Goal: Answer question/provide support: Share knowledge or assist other users

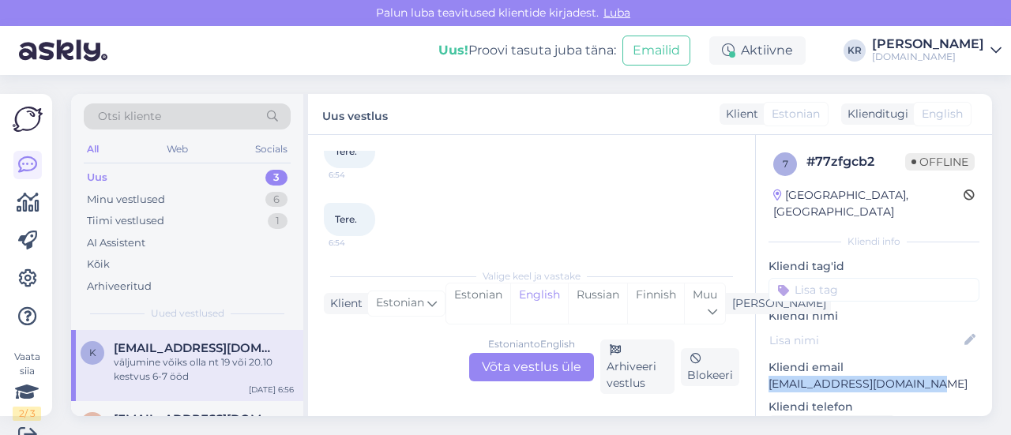
scroll to position [178, 0]
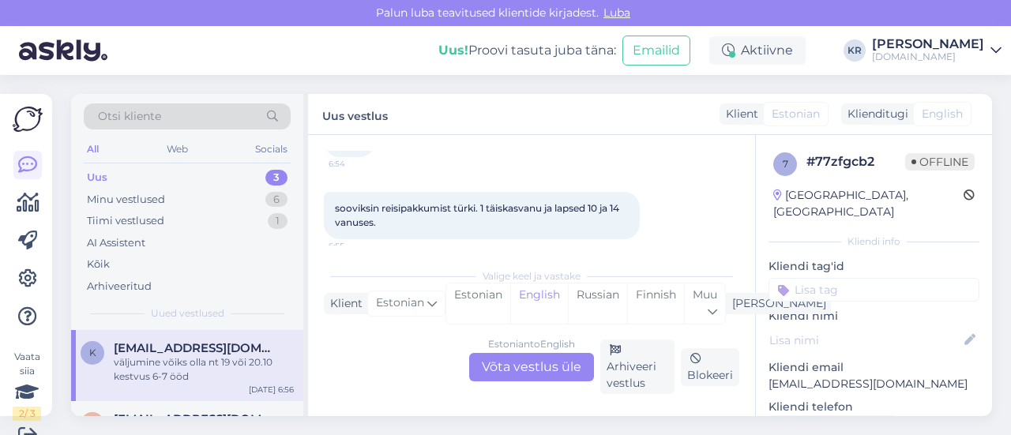
click at [483, 354] on div "Estonian to English Võta vestlus üle" at bounding box center [531, 367] width 125 height 28
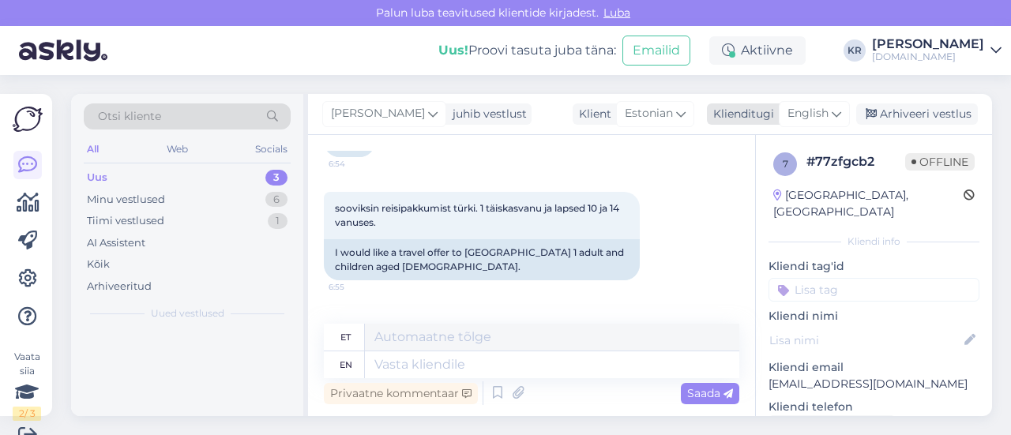
click at [819, 119] on div "English" at bounding box center [814, 113] width 71 height 25
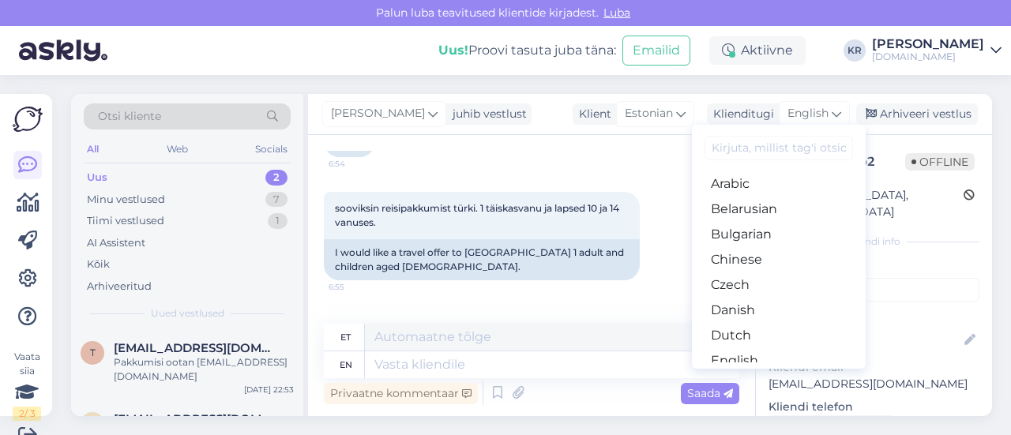
drag, startPoint x: 733, startPoint y: 306, endPoint x: 700, endPoint y: 309, distance: 33.3
click at [733, 374] on link "Estonian" at bounding box center [779, 386] width 174 height 25
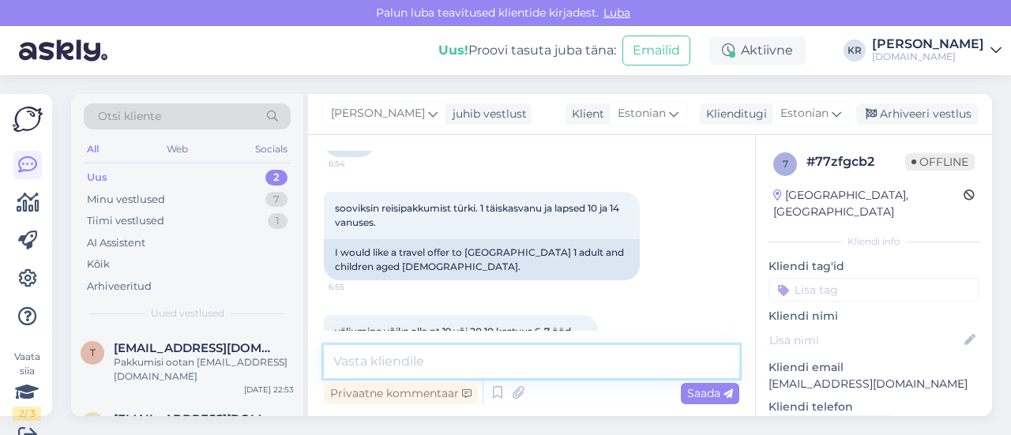
click at [505, 348] on textarea at bounding box center [531, 361] width 415 height 33
type textarea "Tere! Saadame pakkumised Teile meilile :)"
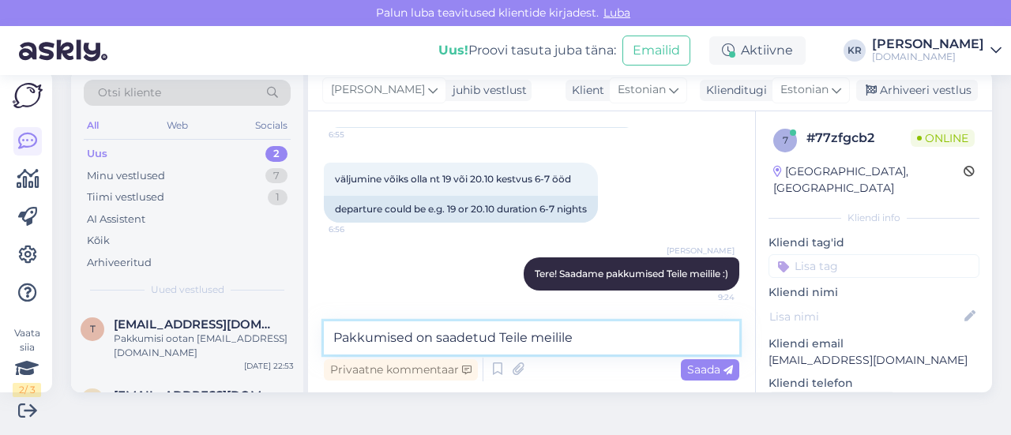
type textarea "Pakkumised on saadetud Teile meilile."
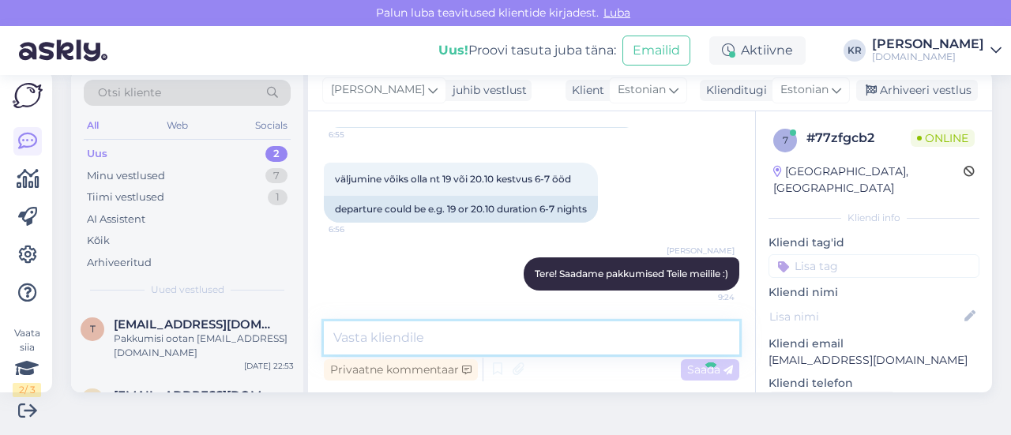
scroll to position [429, 0]
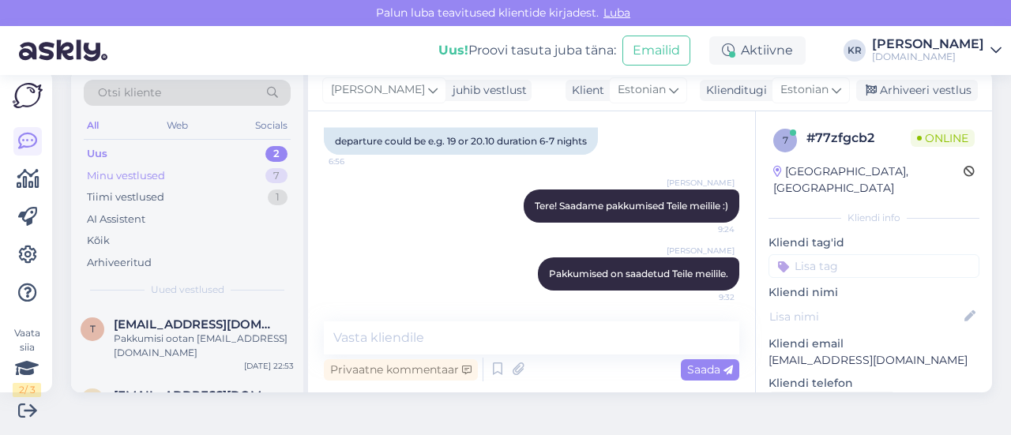
click at [172, 175] on div "Minu vestlused 7" at bounding box center [187, 176] width 207 height 22
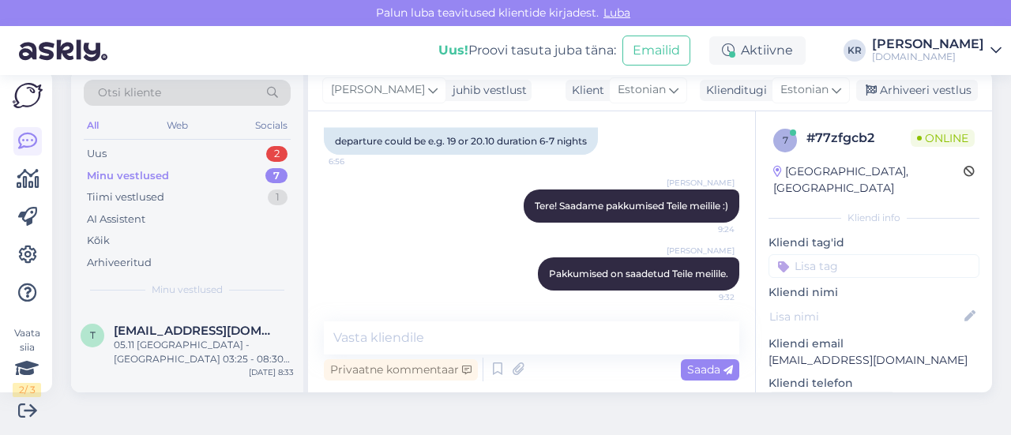
scroll to position [0, 0]
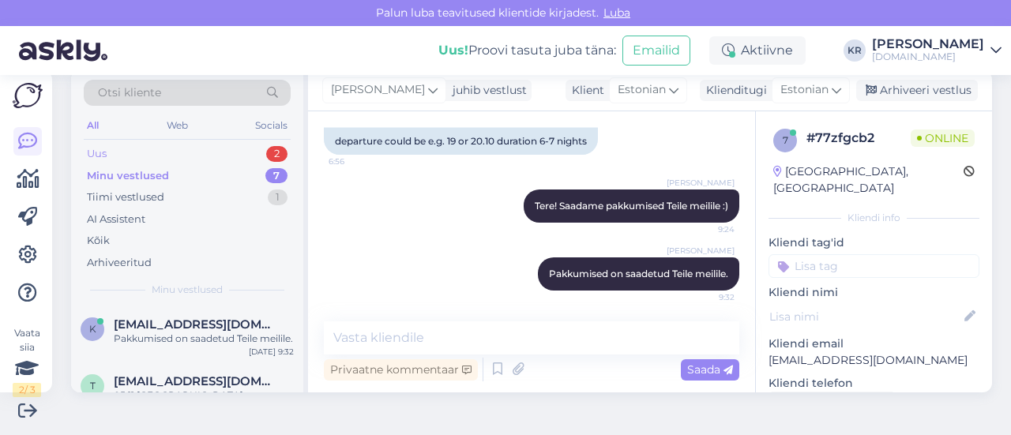
click at [158, 147] on div "Uus 2" at bounding box center [187, 154] width 207 height 22
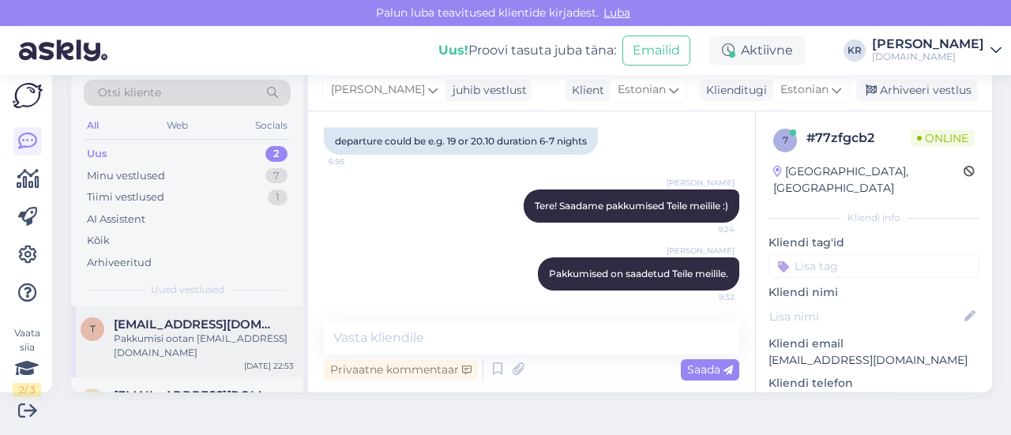
scroll to position [54, 0]
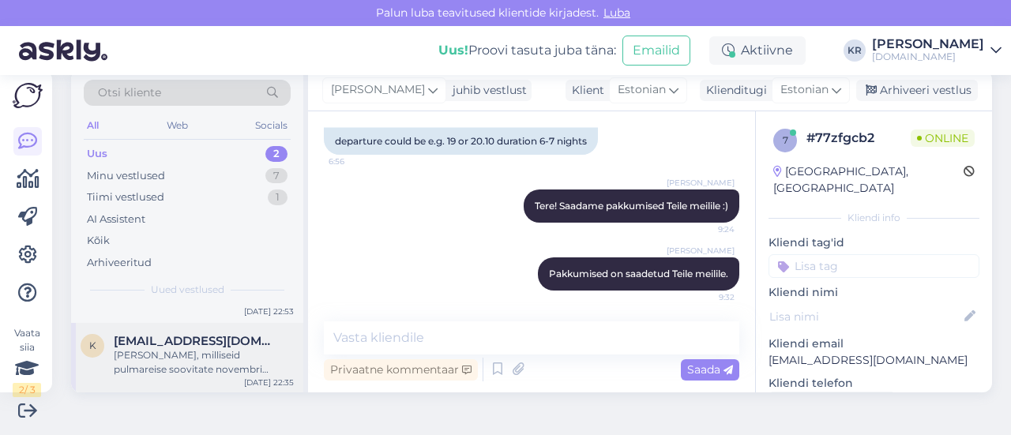
click at [220, 355] on div "[PERSON_NAME], milliseid pulmareise soovitate novembri teiseks pooleks (kuni ka…" at bounding box center [204, 362] width 180 height 28
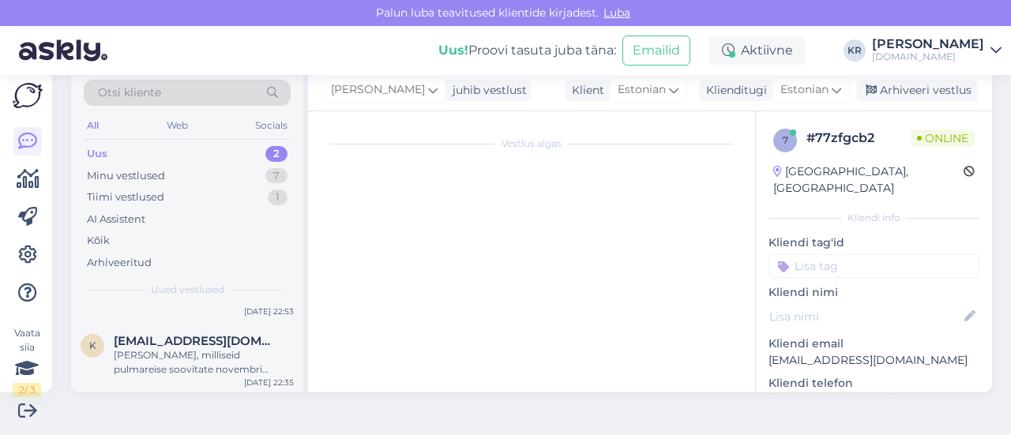
scroll to position [33, 0]
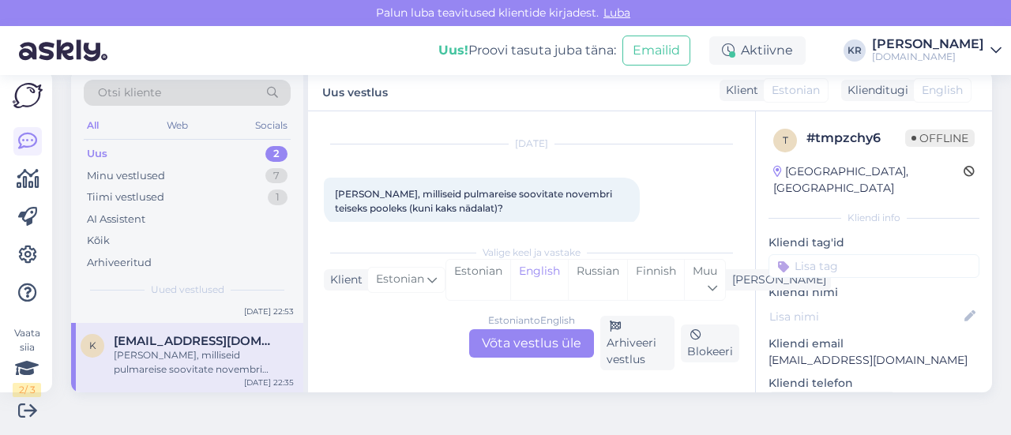
click at [516, 340] on div "Estonian to English Võta vestlus üle" at bounding box center [531, 343] width 125 height 28
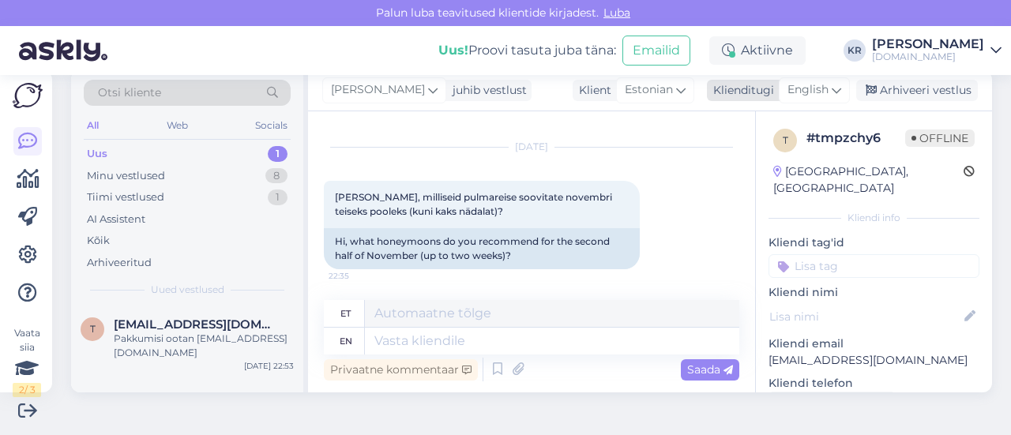
click at [813, 92] on span "English" at bounding box center [807, 89] width 41 height 17
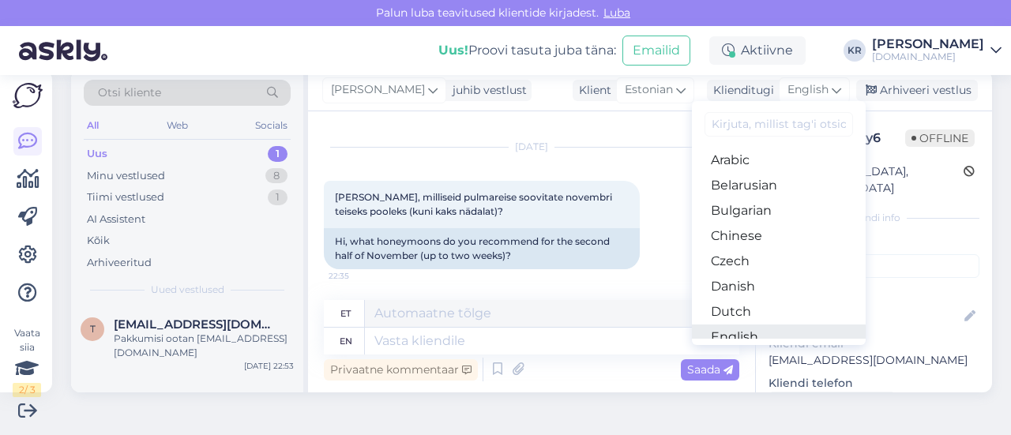
click at [730, 325] on link "English" at bounding box center [779, 337] width 174 height 25
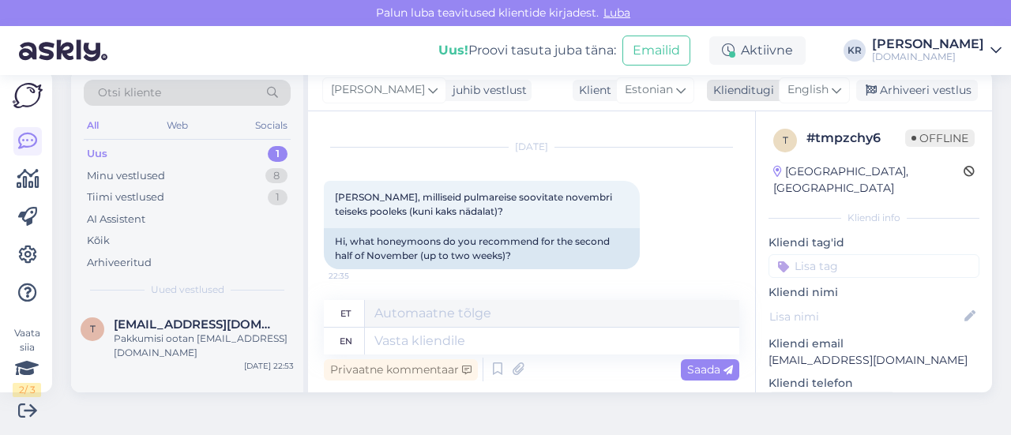
click at [809, 92] on span "English" at bounding box center [807, 89] width 41 height 17
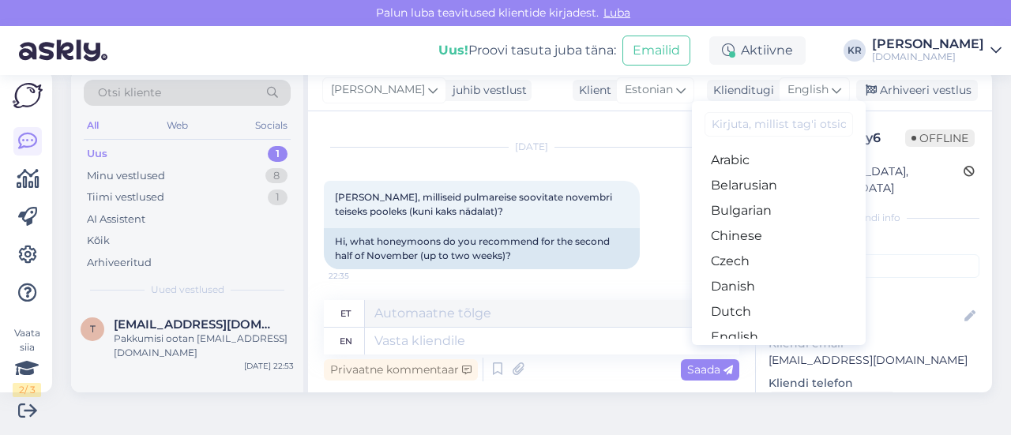
click at [740, 350] on link "Estonian" at bounding box center [779, 362] width 174 height 25
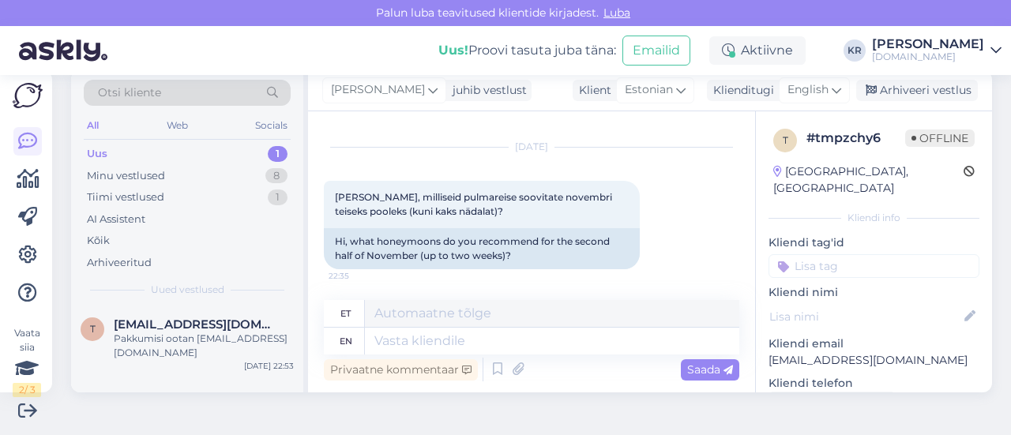
scroll to position [9, 0]
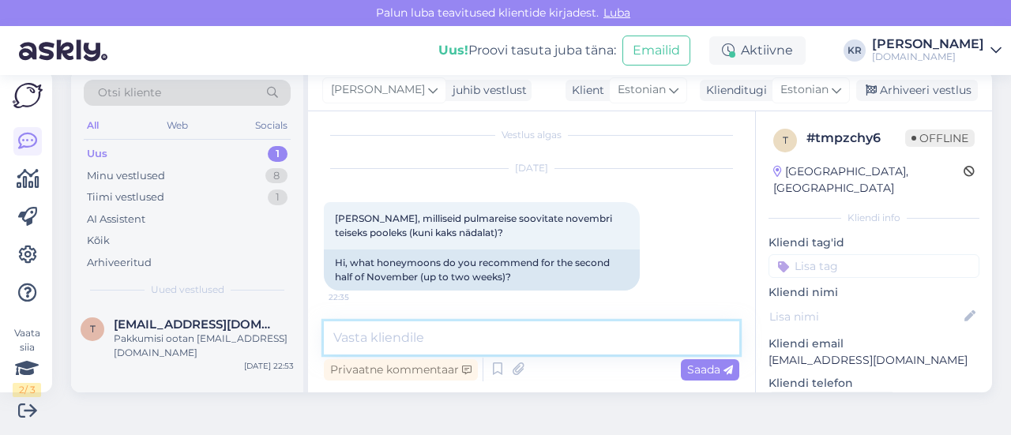
click at [471, 331] on textarea at bounding box center [531, 337] width 415 height 33
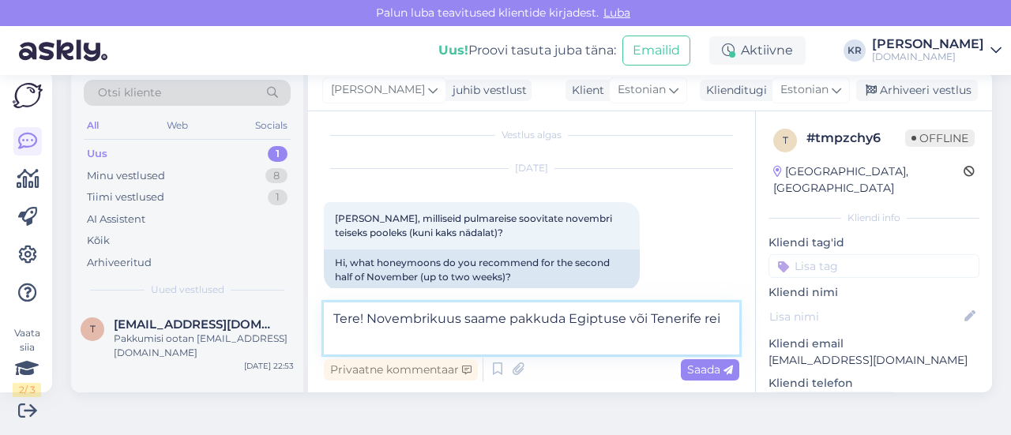
scroll to position [28, 0]
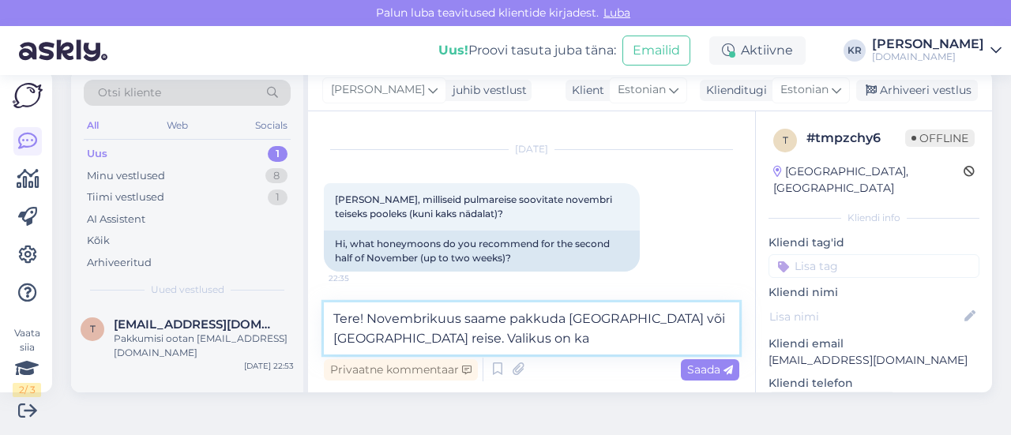
drag, startPoint x: 394, startPoint y: 334, endPoint x: 368, endPoint y: 339, distance: 26.5
click at [368, 339] on textarea "Tere! Novembrikuus saame pakkuda [GEOGRAPHIC_DATA] või [GEOGRAPHIC_DATA] reise.…" at bounding box center [531, 328] width 415 height 52
type textarea "Tere! Novembrikuus saame pakkuda [GEOGRAPHIC_DATA] või [GEOGRAPHIC_DATA] reise.…"
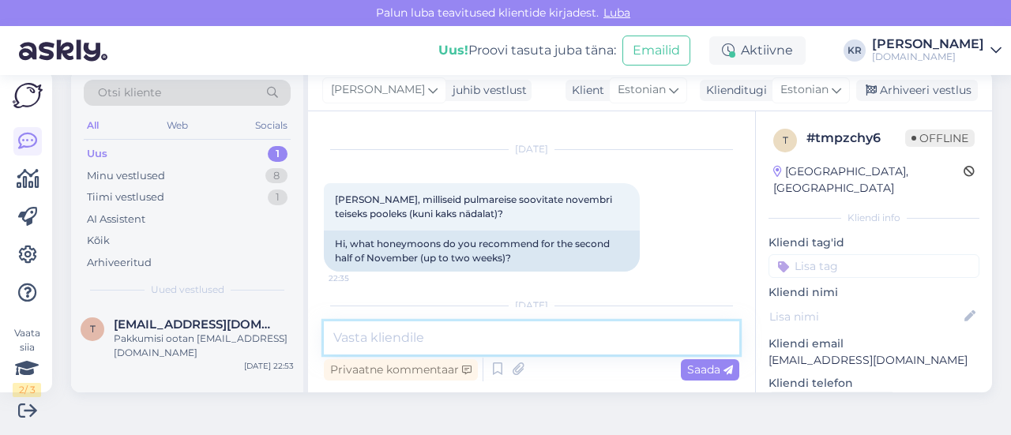
scroll to position [124, 0]
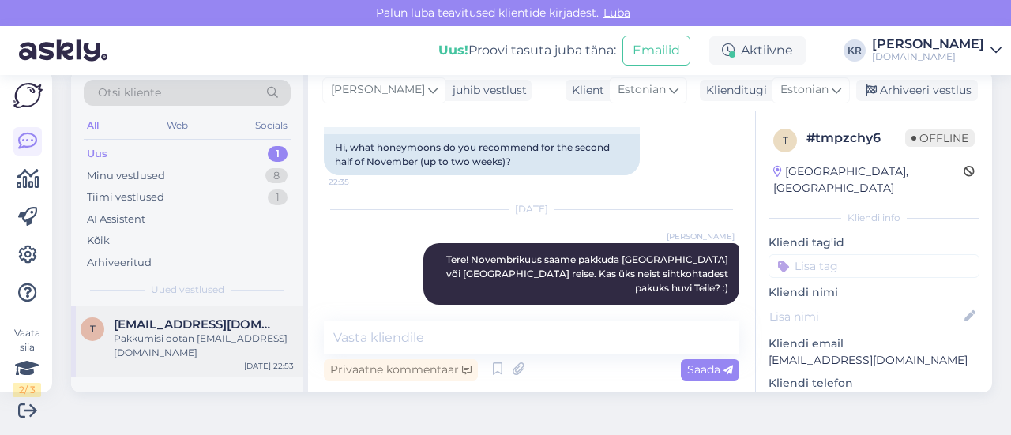
click at [220, 312] on div "t [EMAIL_ADDRESS][DOMAIN_NAME] Pakkumisi ootan [EMAIL_ADDRESS][DOMAIN_NAME] [DA…" at bounding box center [187, 341] width 232 height 71
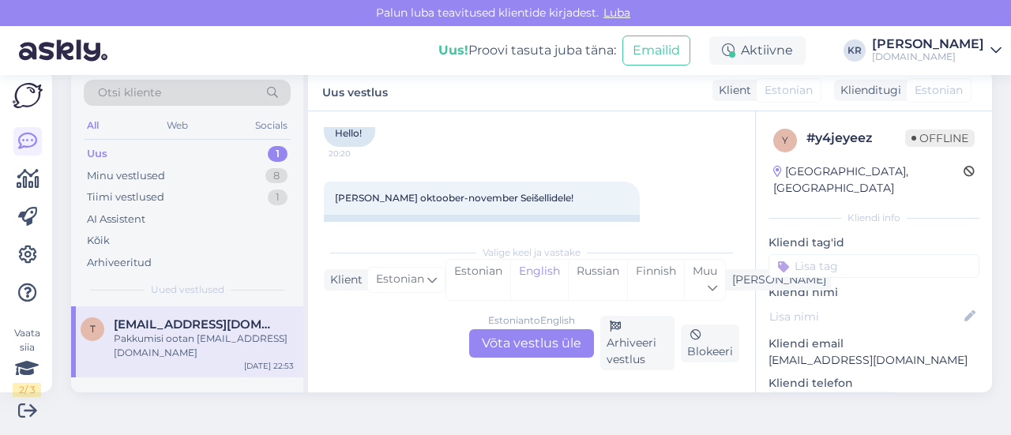
scroll to position [1825, 0]
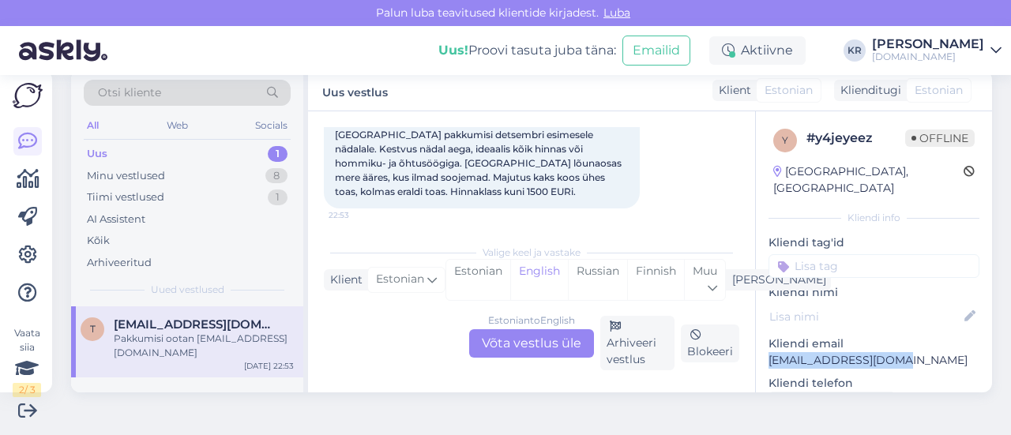
drag, startPoint x: 849, startPoint y: 344, endPoint x: 753, endPoint y: 340, distance: 95.7
copy p "[EMAIL_ADDRESS][DOMAIN_NAME]"
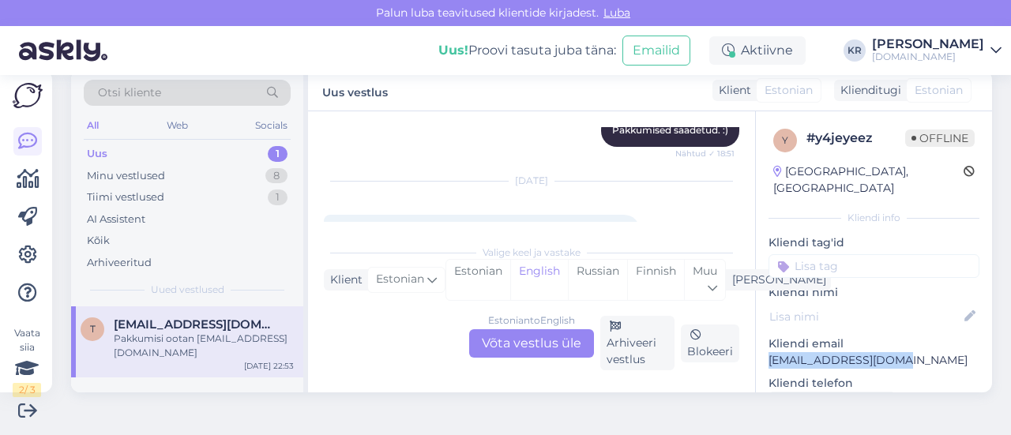
scroll to position [1794, 0]
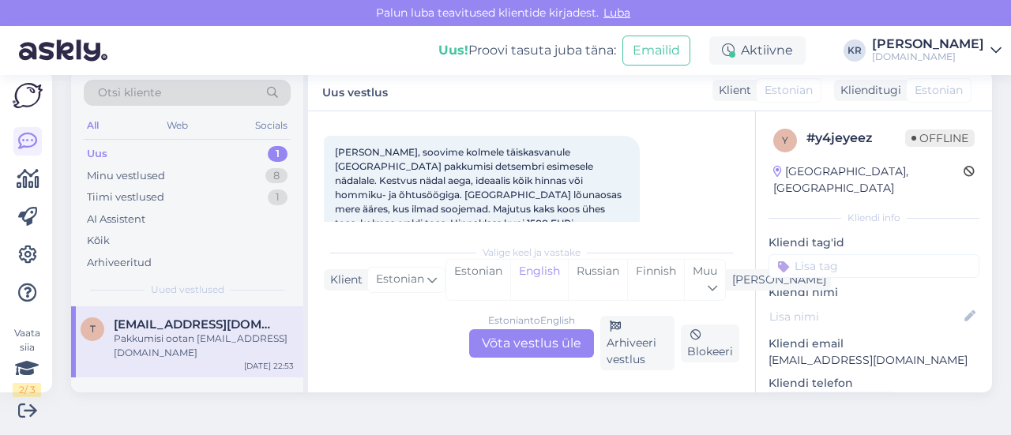
click at [509, 356] on div "Estonian to English Võta vestlus üle" at bounding box center [531, 343] width 125 height 28
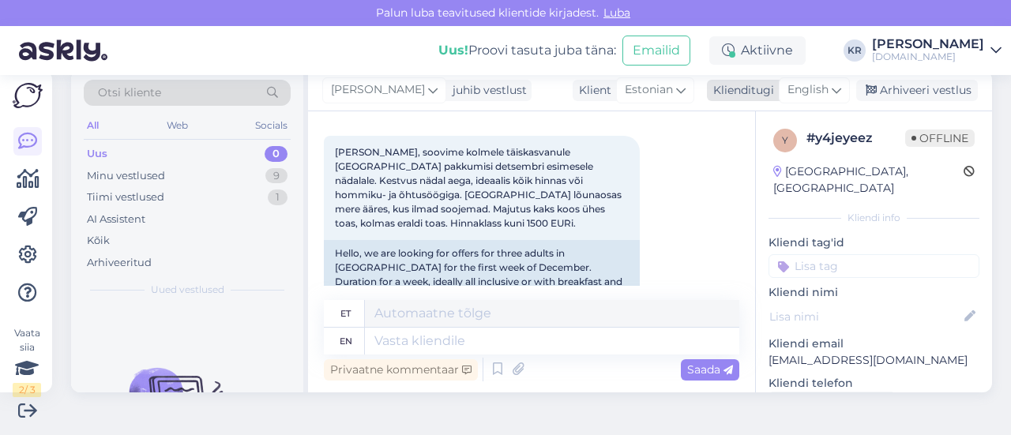
click at [787, 91] on span "English" at bounding box center [807, 89] width 41 height 17
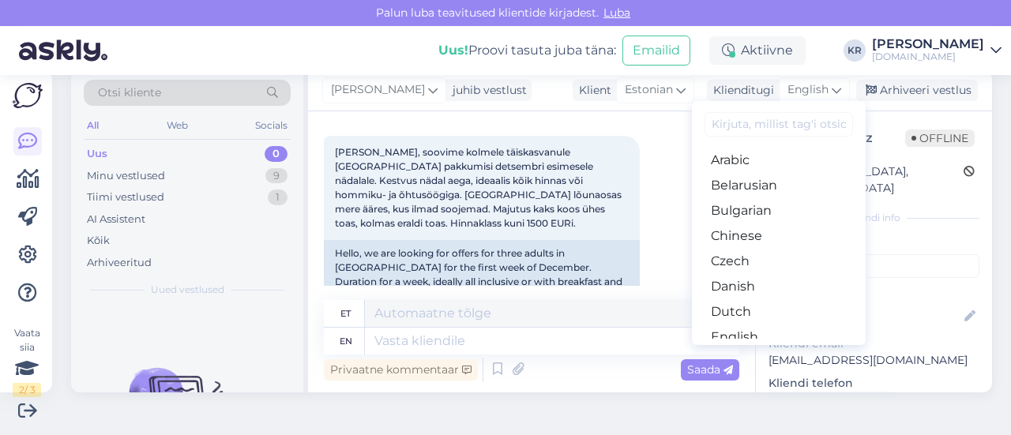
click at [735, 350] on link "Estonian" at bounding box center [779, 362] width 174 height 25
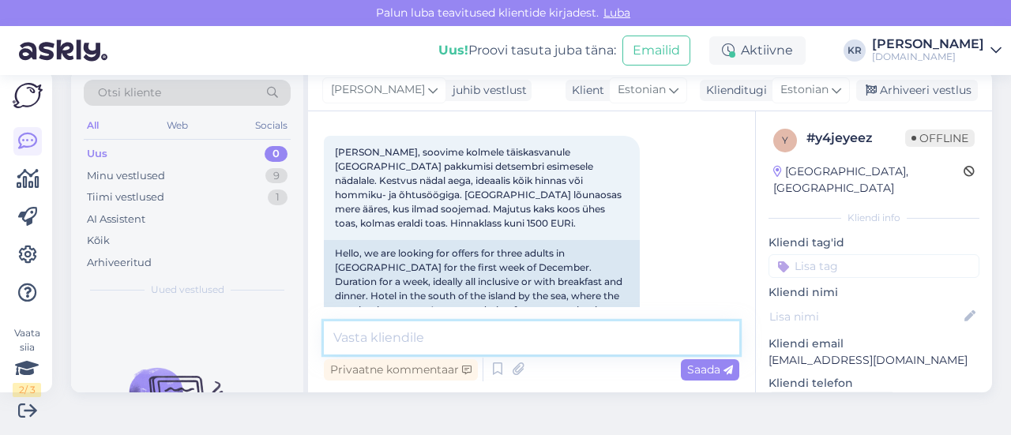
click at [494, 337] on textarea at bounding box center [531, 337] width 415 height 33
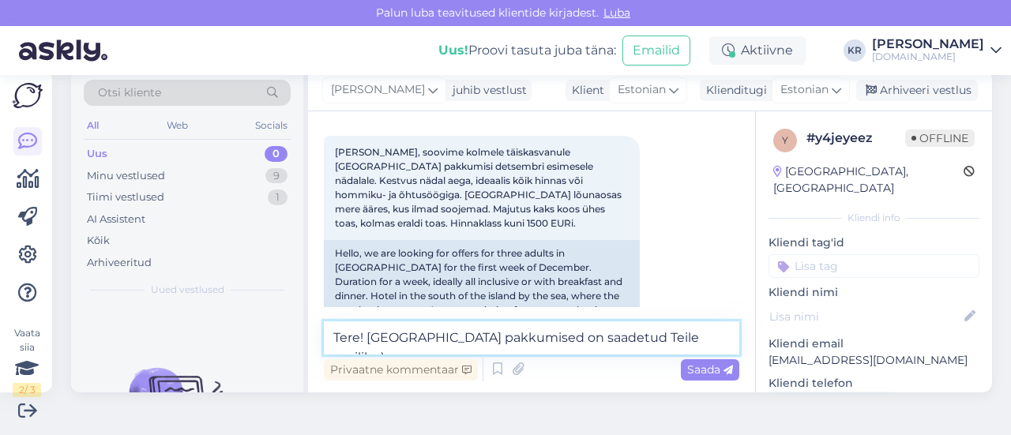
type textarea "Tere! [GEOGRAPHIC_DATA] pakkumised on saadetud Teile meilile :)"
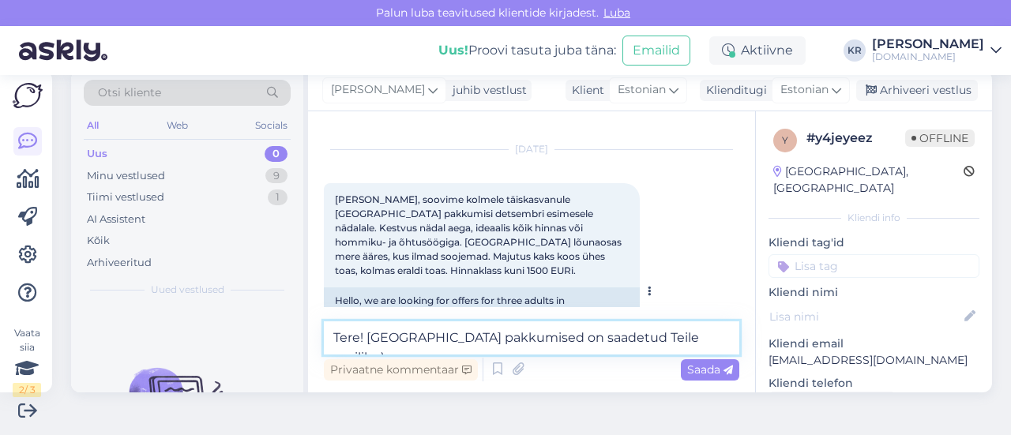
scroll to position [1715, 0]
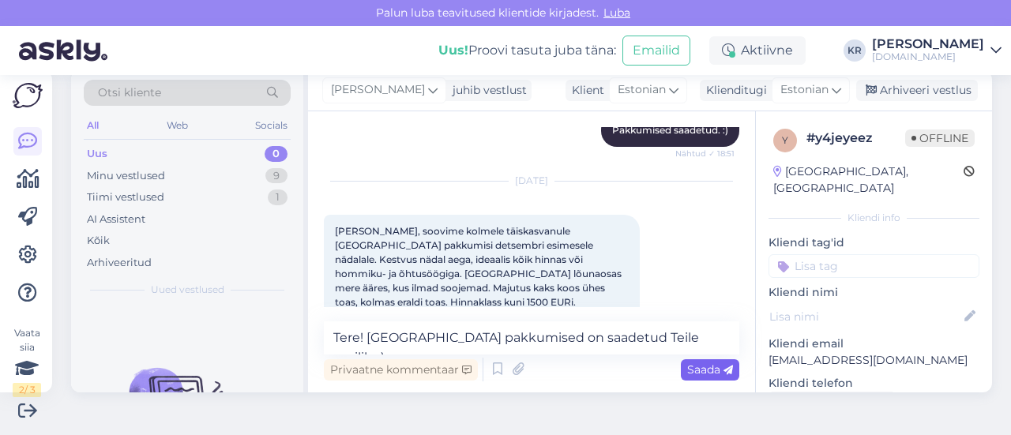
click at [687, 366] on span "Saada" at bounding box center [710, 370] width 46 height 14
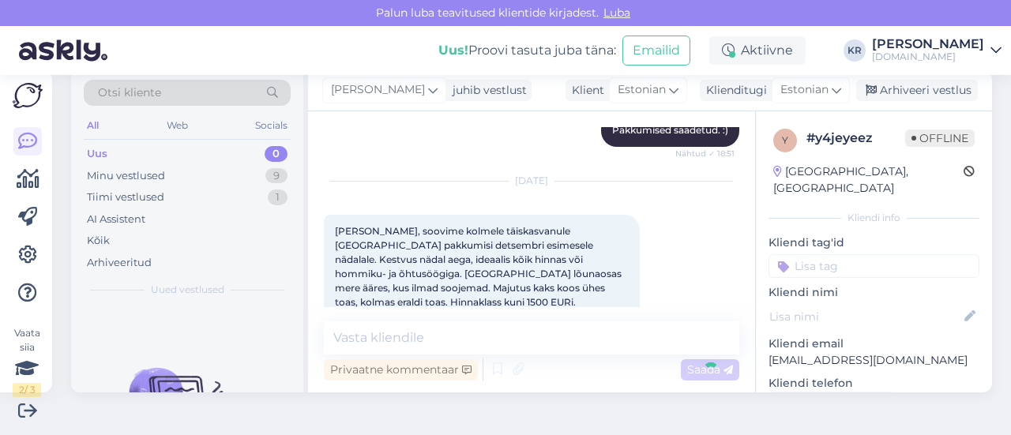
scroll to position [1966, 0]
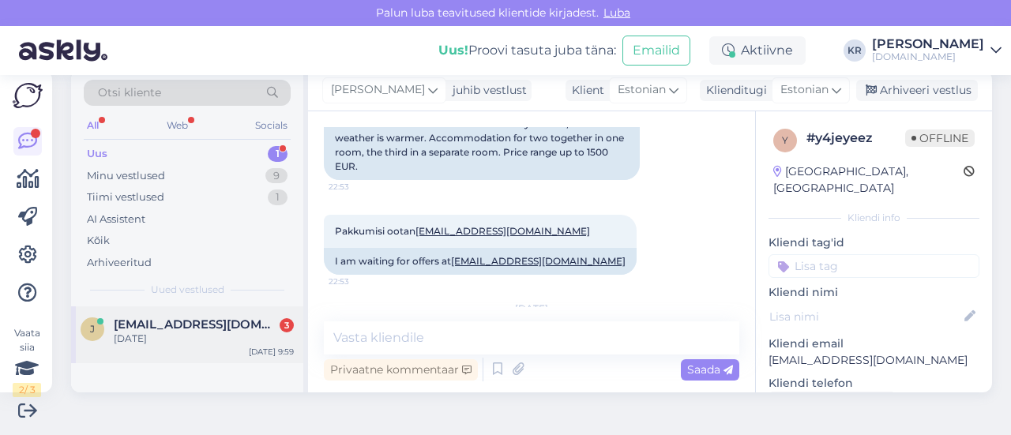
click at [227, 347] on div "[PERSON_NAME] [PERSON_NAME][EMAIL_ADDRESS][DOMAIN_NAME] 3 15.11.[DATE] 9:59" at bounding box center [187, 334] width 232 height 57
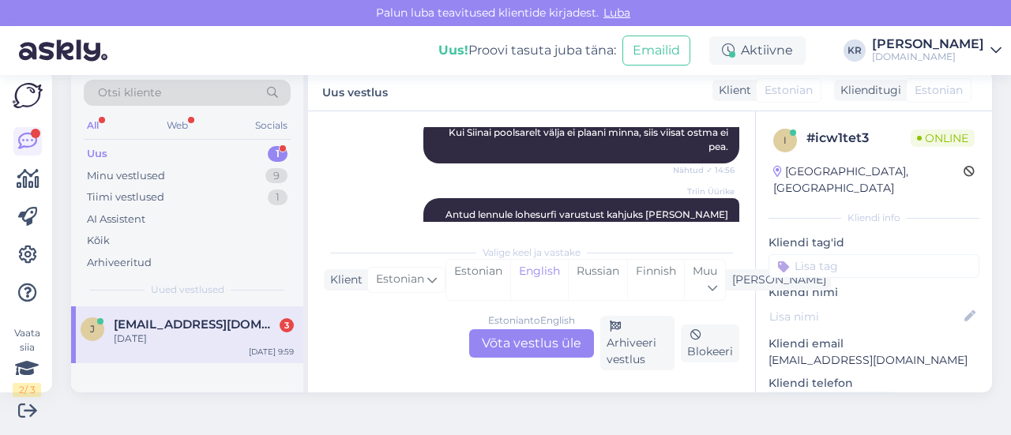
scroll to position [1495, 0]
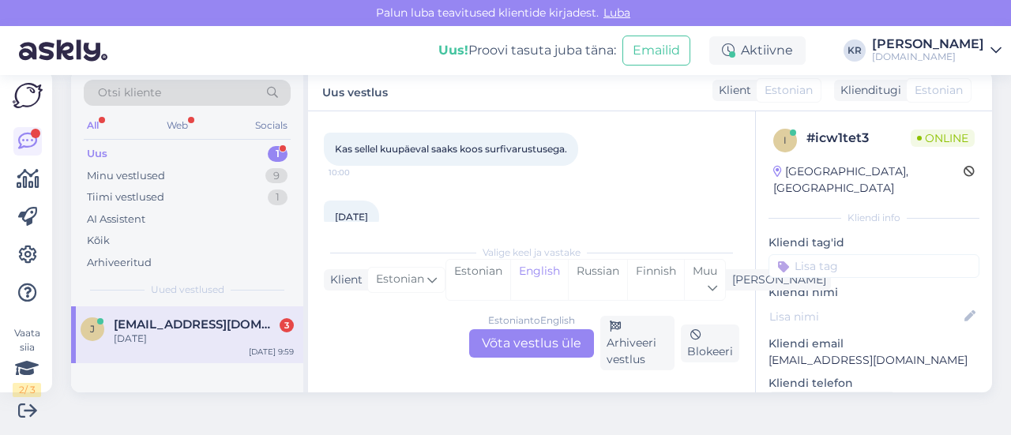
click at [539, 344] on div "Estonian to English Võta vestlus üle" at bounding box center [531, 343] width 125 height 28
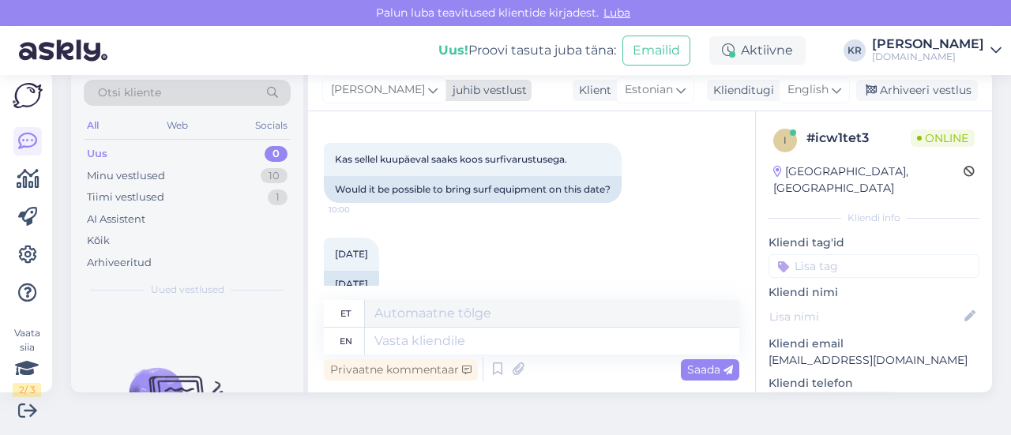
drag, startPoint x: 393, startPoint y: 92, endPoint x: 390, endPoint y: 100, distance: 8.5
click at [428, 94] on icon at bounding box center [432, 89] width 9 height 17
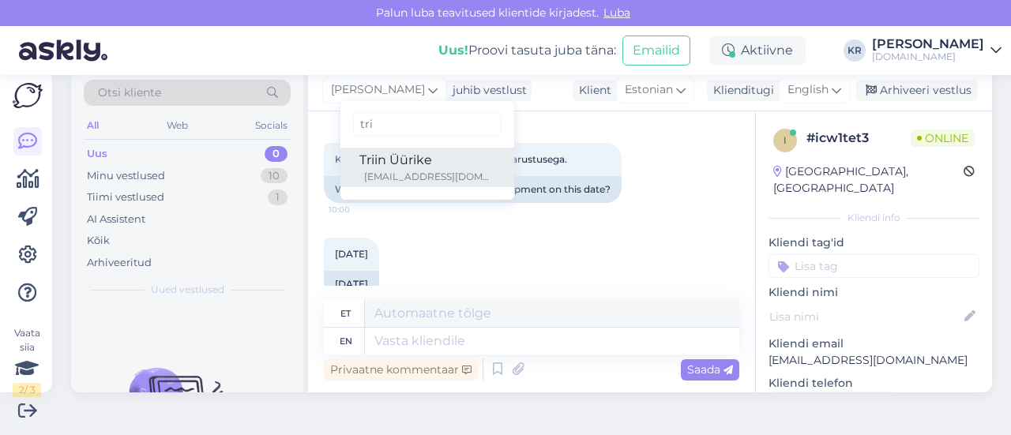
type input "tri"
click at [406, 165] on div "Triin Üürike" at bounding box center [427, 160] width 136 height 19
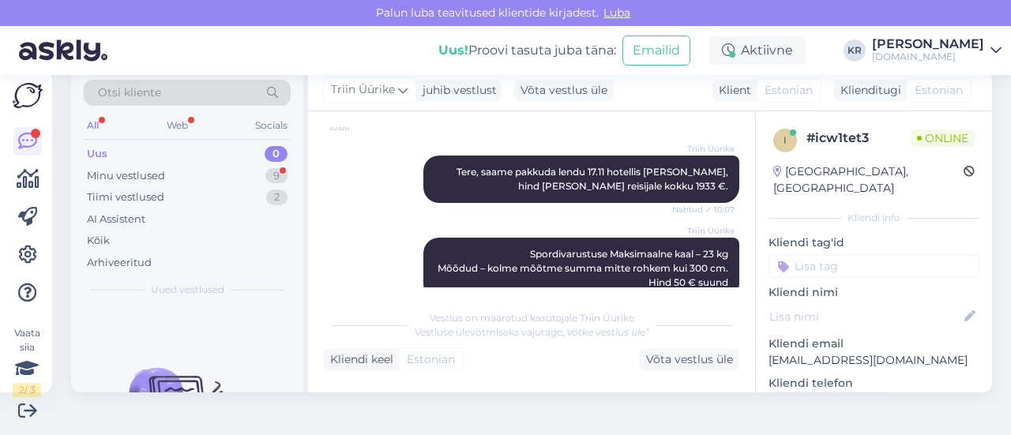
scroll to position [1851, 0]
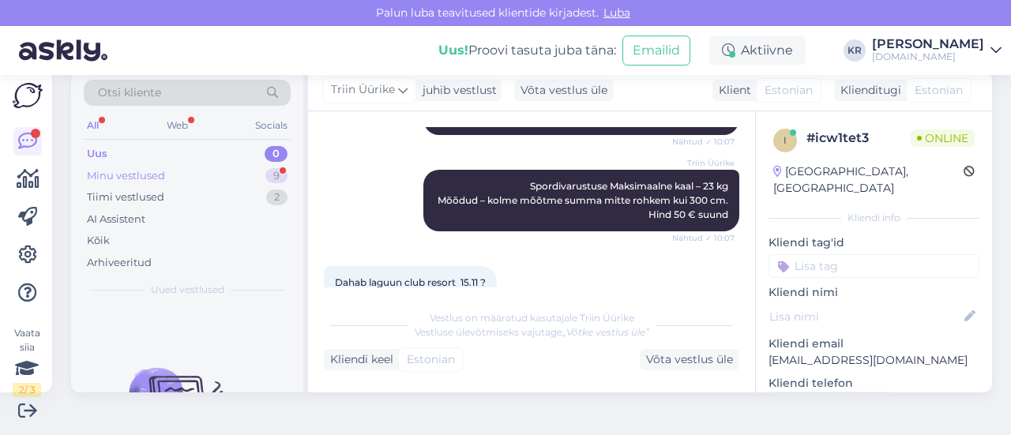
click at [220, 178] on div "Minu vestlused 9" at bounding box center [187, 176] width 207 height 22
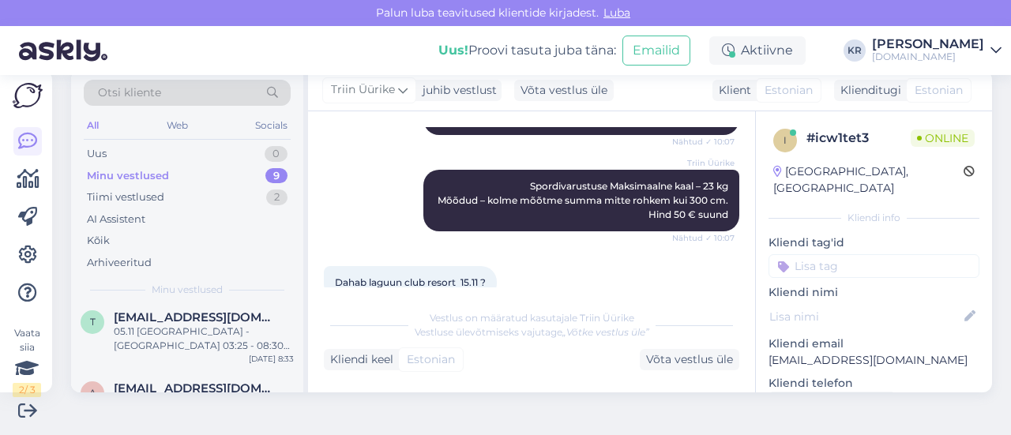
scroll to position [0, 0]
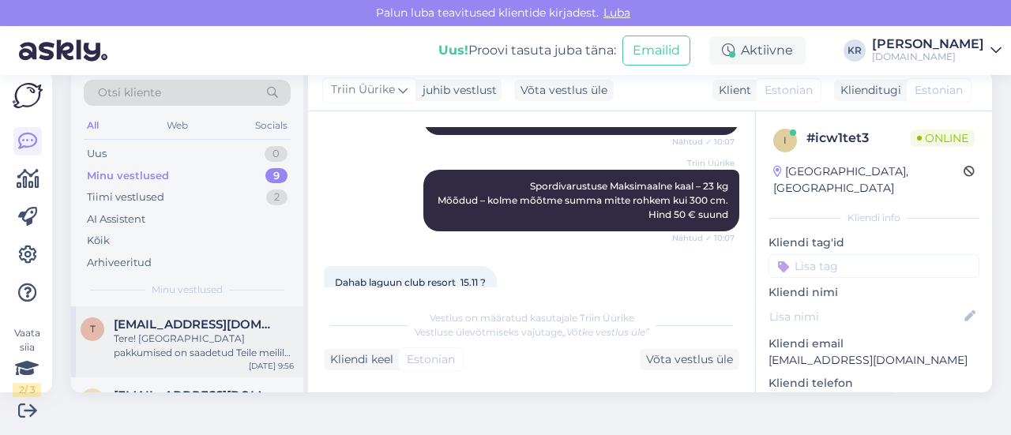
click at [244, 337] on div "Tere! [GEOGRAPHIC_DATA] pakkumised on saadetud Teile meilile :)" at bounding box center [204, 346] width 180 height 28
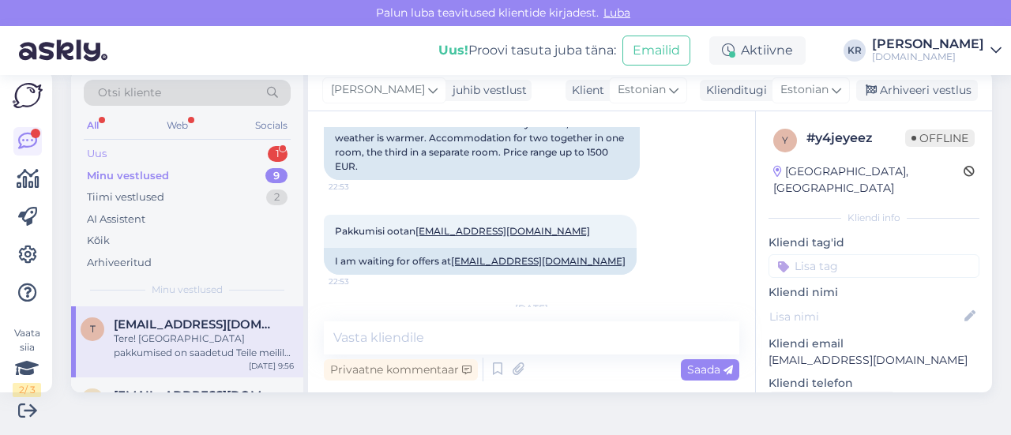
click at [222, 158] on div "Uus 1" at bounding box center [187, 154] width 207 height 22
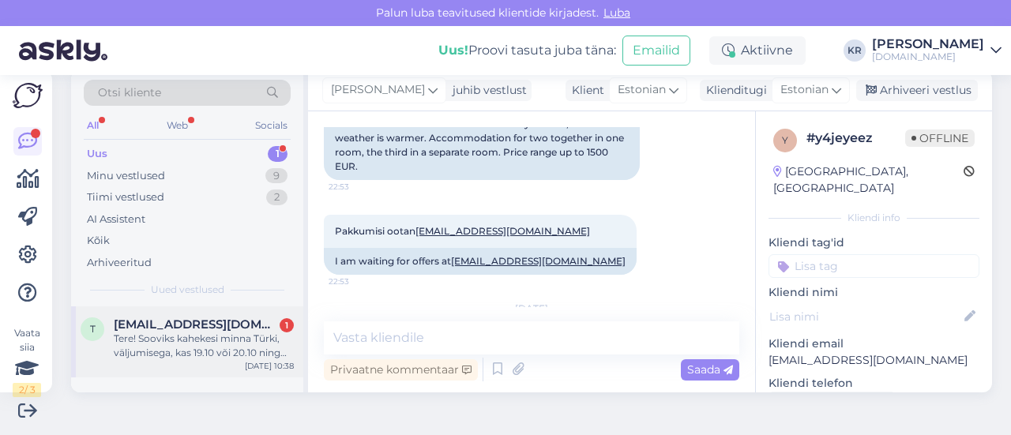
click at [212, 357] on div "Tere! Sooviks kahekesi minna Türki, väljumisega, kas 19.10 või 20.10 ning [PERS…" at bounding box center [204, 346] width 180 height 28
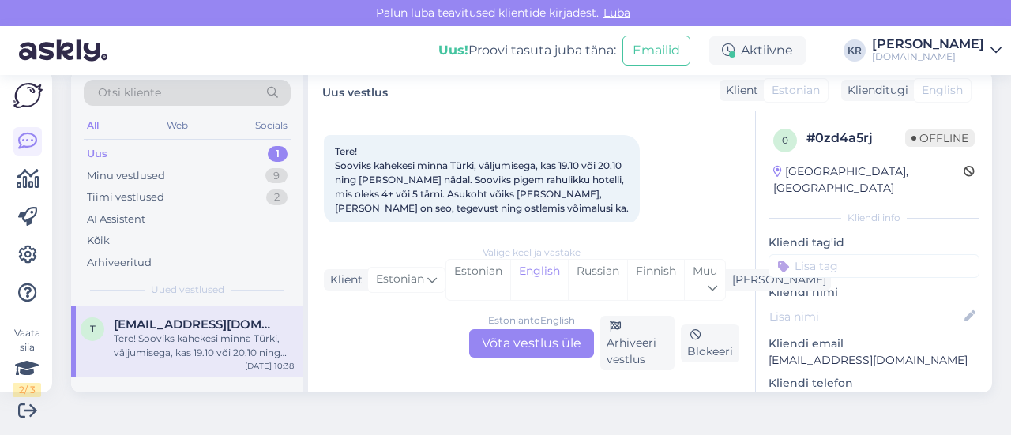
scroll to position [96, 0]
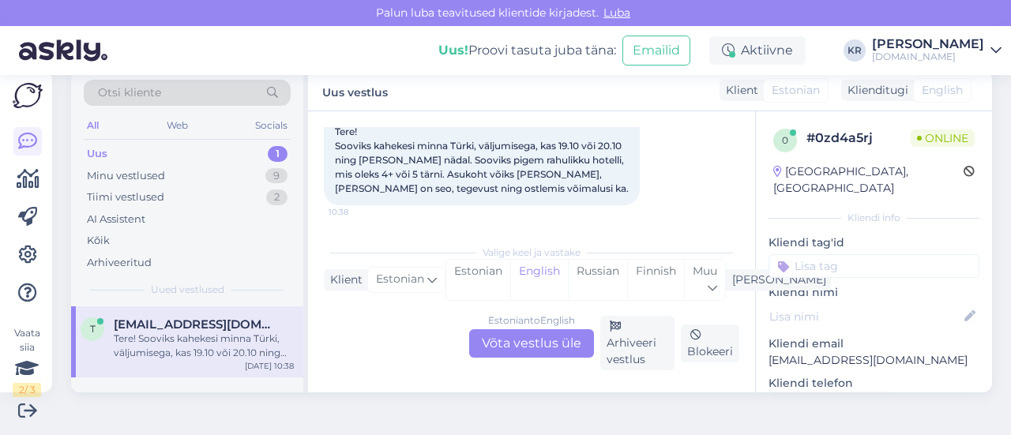
click at [548, 339] on div "Estonian to English Võta vestlus üle" at bounding box center [531, 343] width 125 height 28
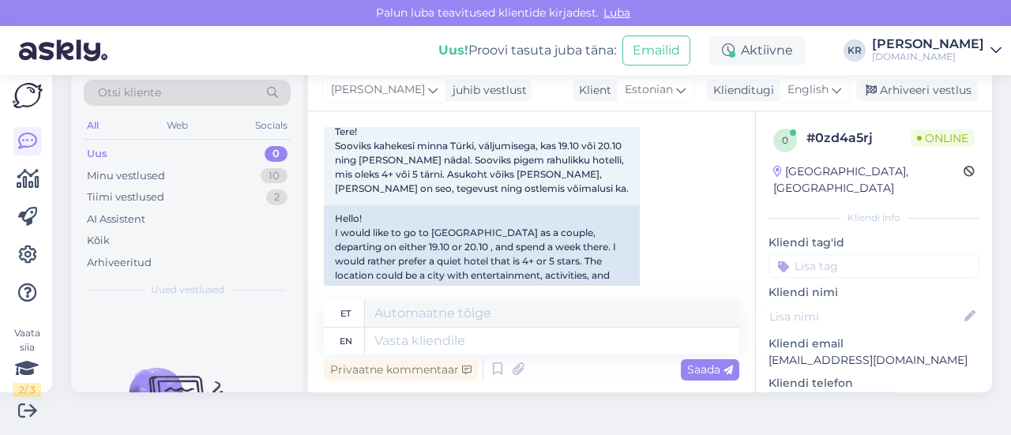
drag, startPoint x: 829, startPoint y: 85, endPoint x: 817, endPoint y: 106, distance: 23.7
click at [832, 85] on icon at bounding box center [836, 89] width 9 height 17
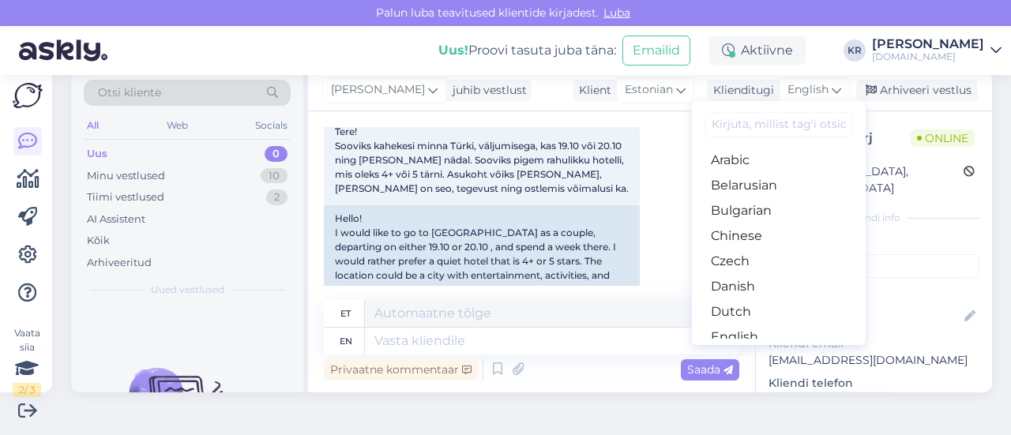
click at [730, 350] on link "Estonian" at bounding box center [779, 362] width 174 height 25
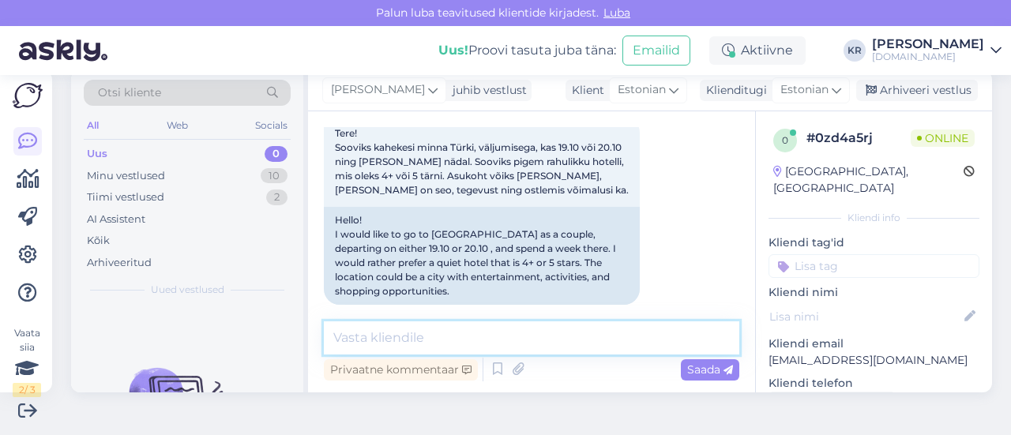
click at [513, 344] on textarea at bounding box center [531, 337] width 415 height 33
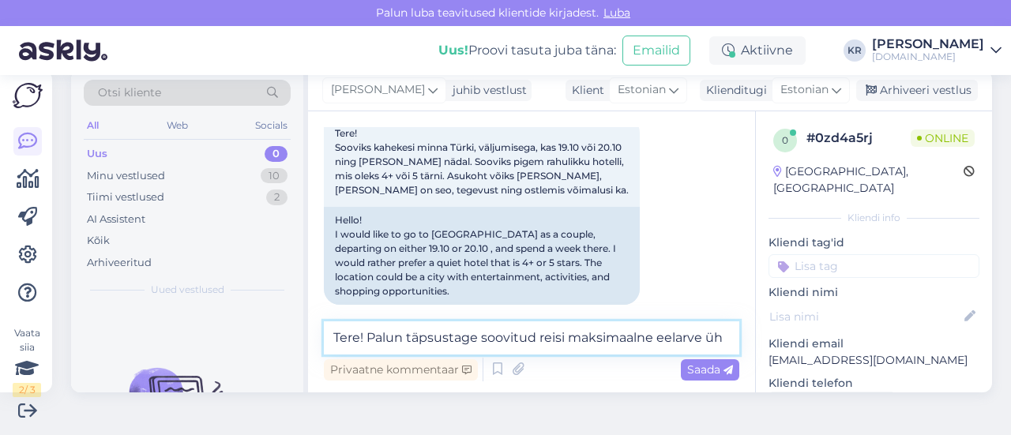
scroll to position [96, 0]
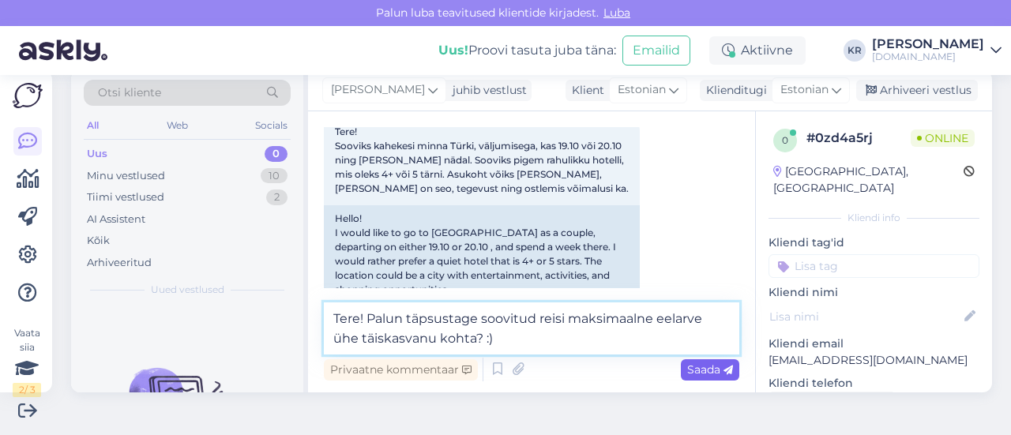
type textarea "Tere! Palun täpsustage soovitud reisi maksimaalne eelarve ühe täiskasvanu kohta…"
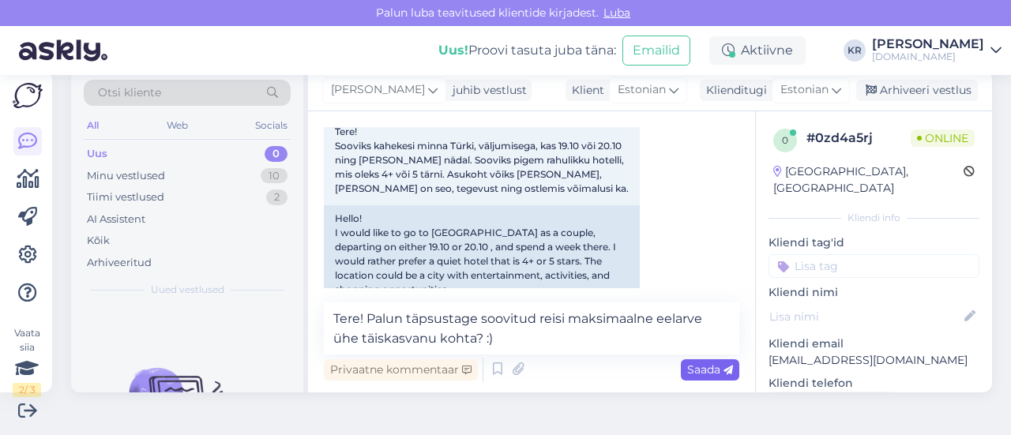
click at [690, 369] on span "Saada" at bounding box center [710, 370] width 46 height 14
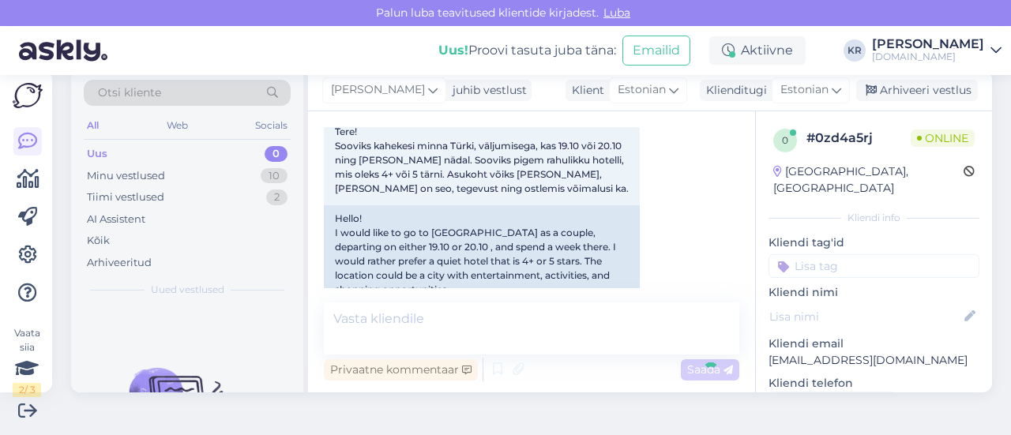
scroll to position [176, 0]
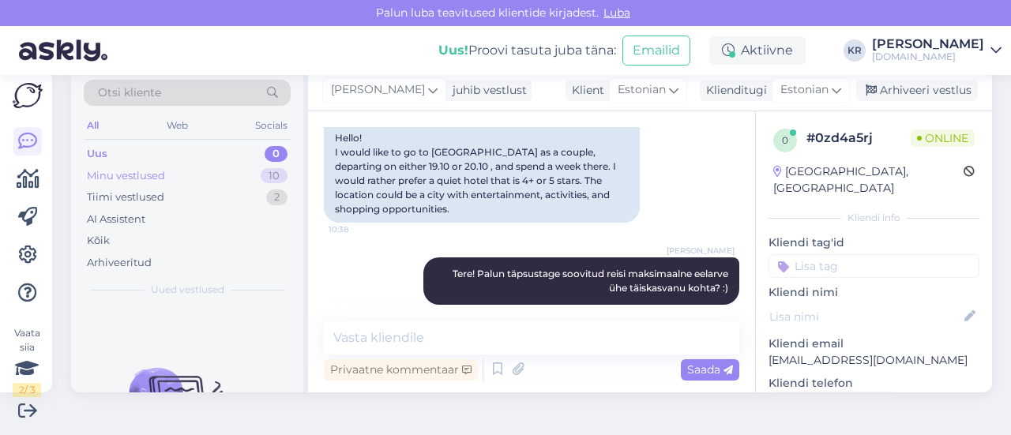
click at [234, 181] on div "Minu vestlused 10" at bounding box center [187, 176] width 207 height 22
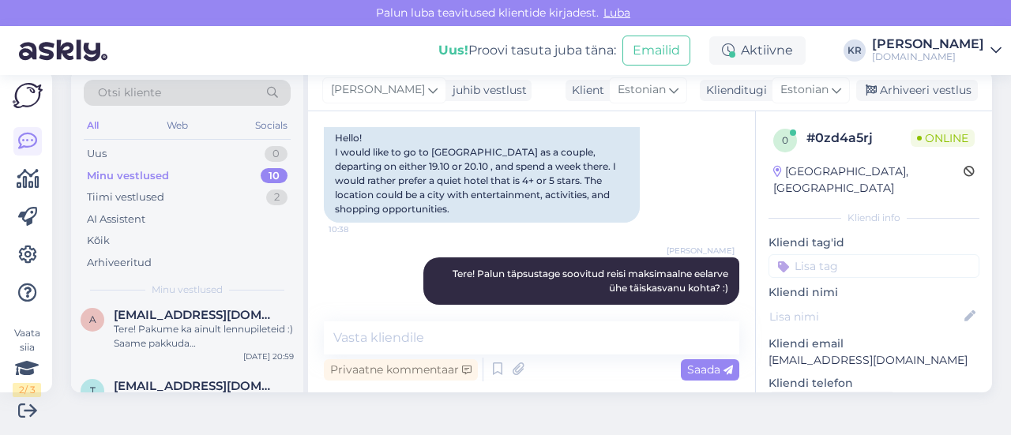
scroll to position [623, 0]
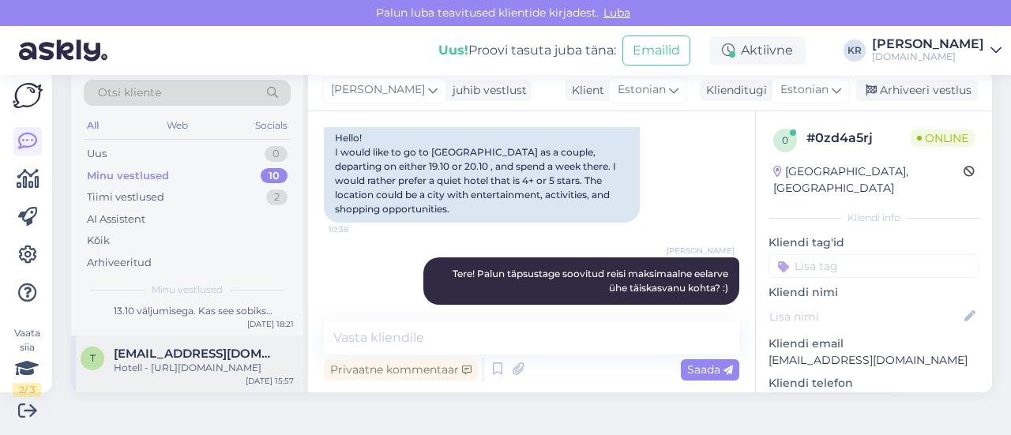
click at [217, 361] on div "Hotell - [URL][DOMAIN_NAME]" at bounding box center [204, 368] width 180 height 14
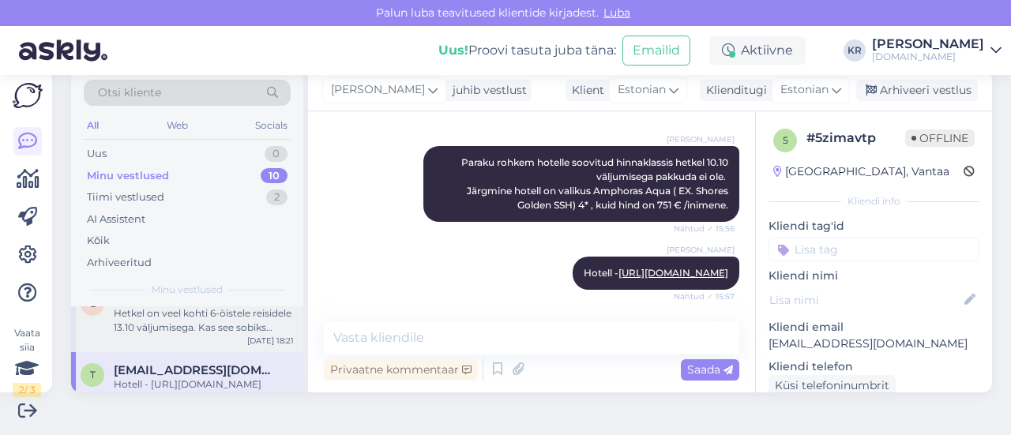
scroll to position [544, 0]
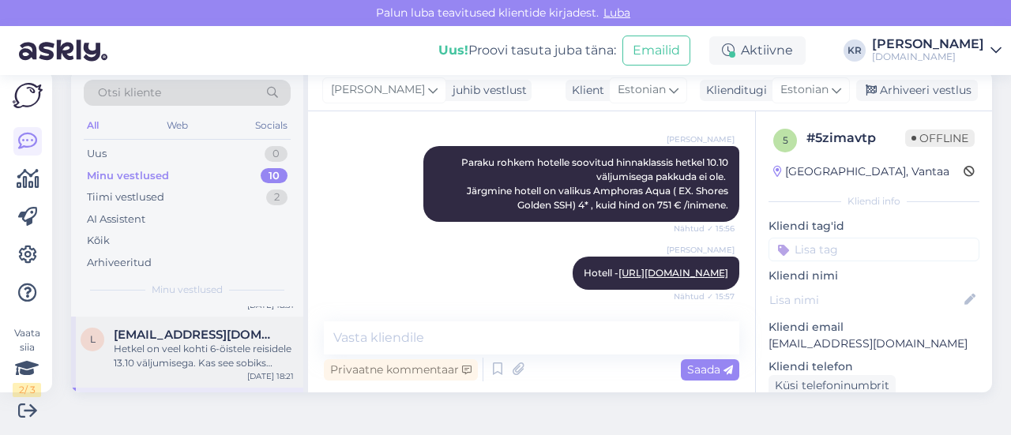
click at [204, 367] on div "Hetkel on veel kohti 6-öistele reisidele 13.10 väljumisega. Kas see sobiks Teil…" at bounding box center [204, 356] width 180 height 28
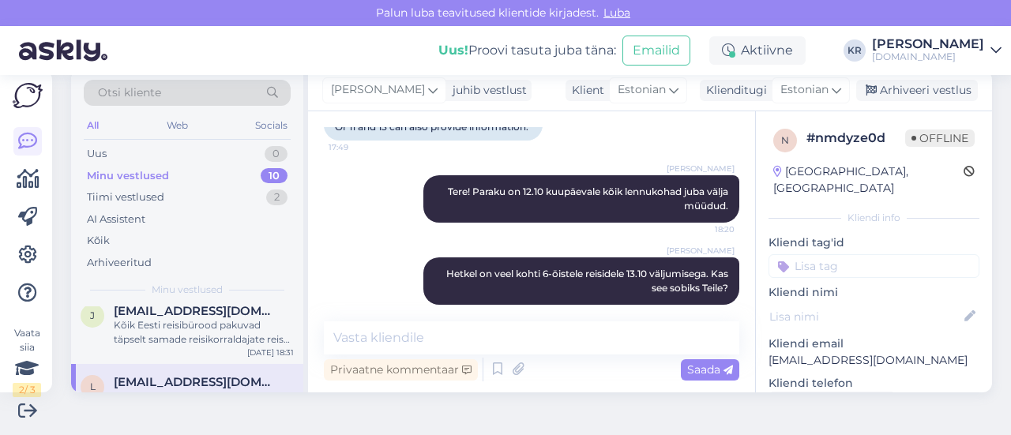
scroll to position [465, 0]
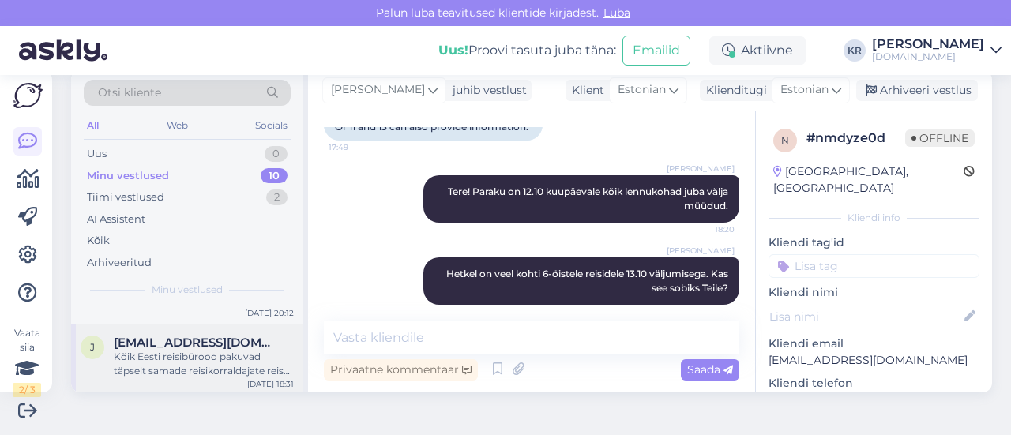
click at [207, 370] on div "Kõik Eesti reisibürood pakuvad täpselt samade reisikorraldajate reise samade sü…" at bounding box center [204, 364] width 180 height 28
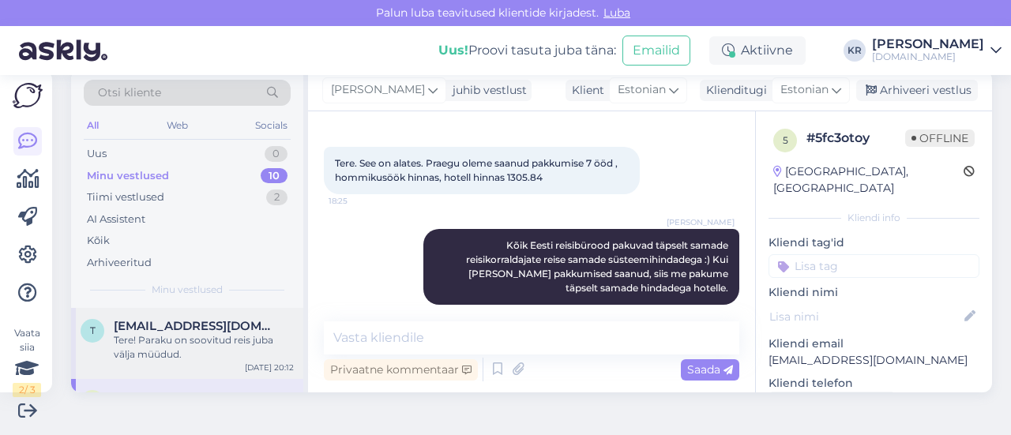
scroll to position [386, 0]
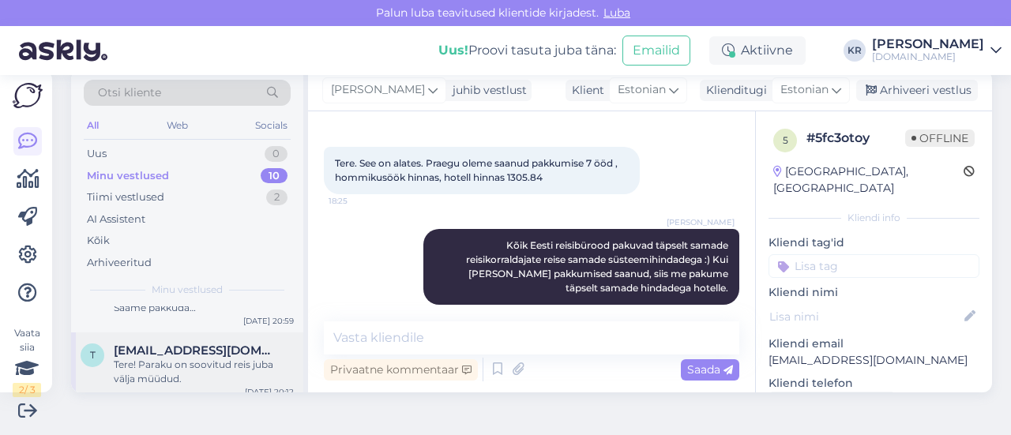
click at [191, 376] on div "Tere! Paraku on soovitud reis juba välja müüdud." at bounding box center [204, 372] width 180 height 28
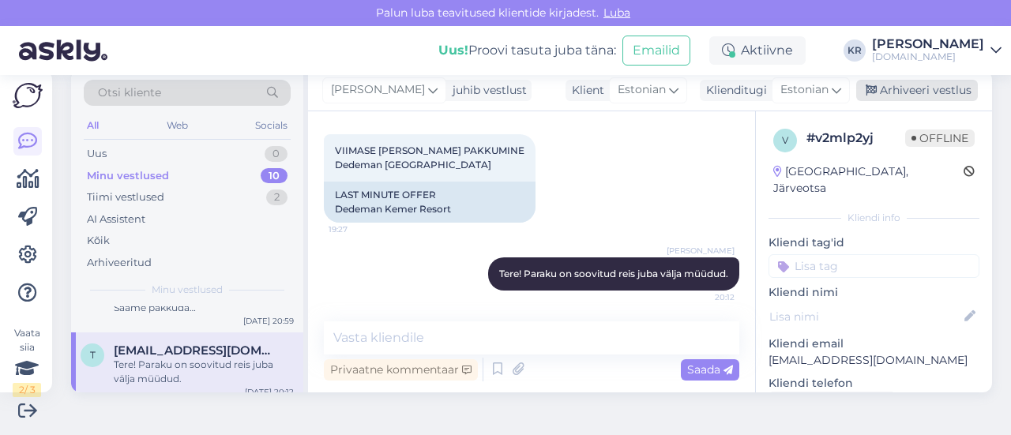
click at [893, 92] on div "Arhiveeri vestlus" at bounding box center [917, 90] width 122 height 21
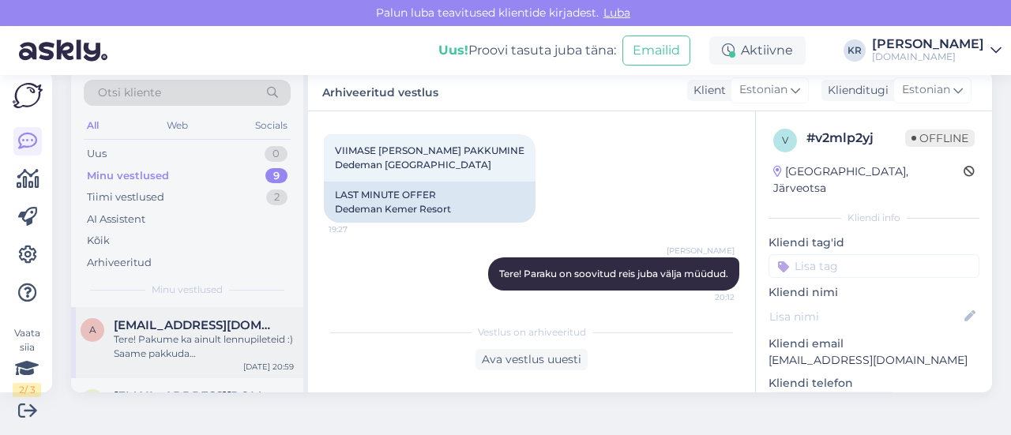
scroll to position [316, 0]
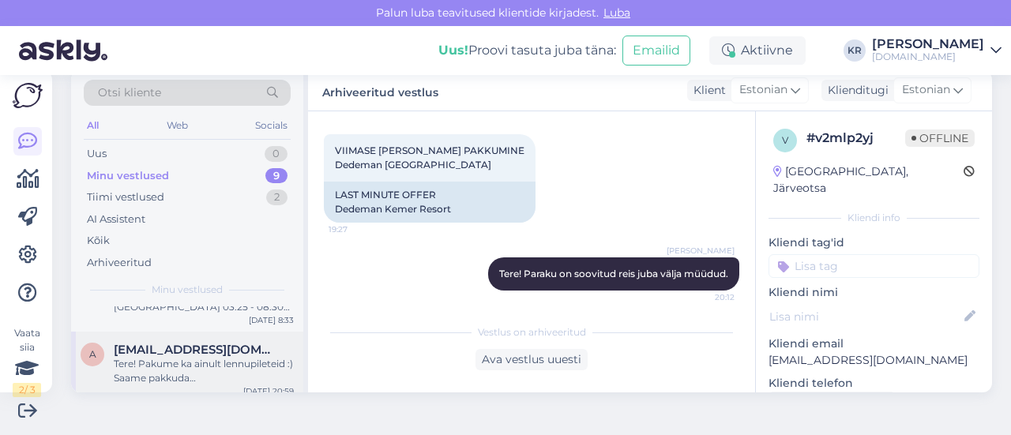
click at [219, 371] on div "Tere! Pakume ka ainult lennupileteid :) Saame pakkuda [GEOGRAPHIC_DATA] - [GEOG…" at bounding box center [204, 371] width 180 height 28
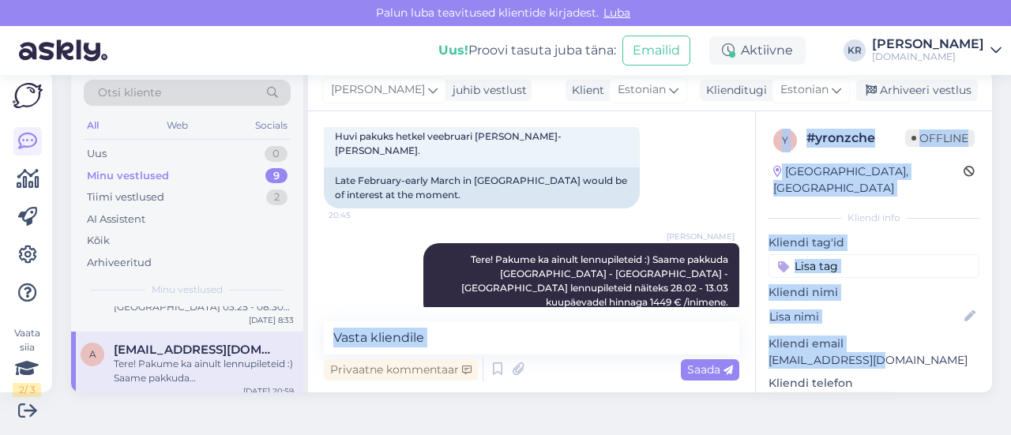
drag, startPoint x: 877, startPoint y: 339, endPoint x: 738, endPoint y: 345, distance: 139.1
click at [738, 345] on div "Vestlus algas [DATE] Tere! 20:44 Hello! Kas Teie kaudu on võimalik ka ainult le…" at bounding box center [650, 251] width 684 height 281
click at [885, 336] on p "Kliendi email" at bounding box center [873, 344] width 211 height 17
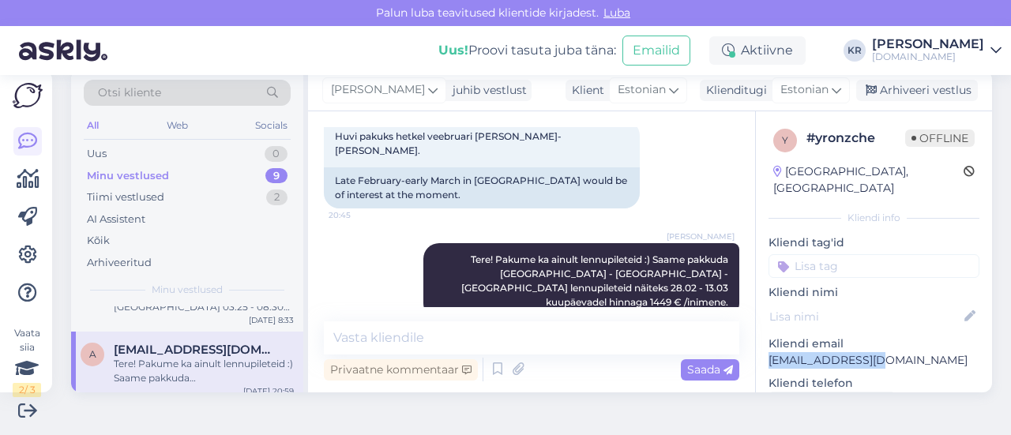
drag, startPoint x: 872, startPoint y: 345, endPoint x: 759, endPoint y: 345, distance: 112.9
click at [768, 352] on p "[EMAIL_ADDRESS][DOMAIN_NAME]" at bounding box center [873, 360] width 211 height 17
copy p "[EMAIL_ADDRESS][DOMAIN_NAME]"
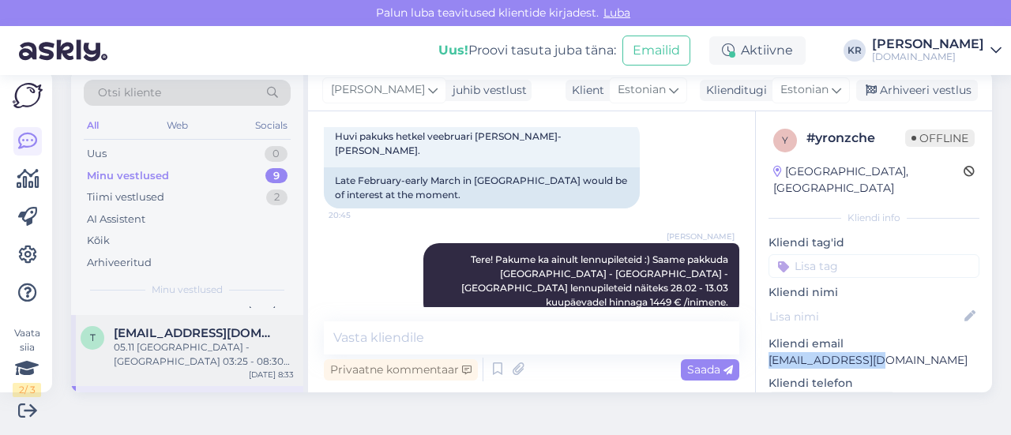
scroll to position [237, 0]
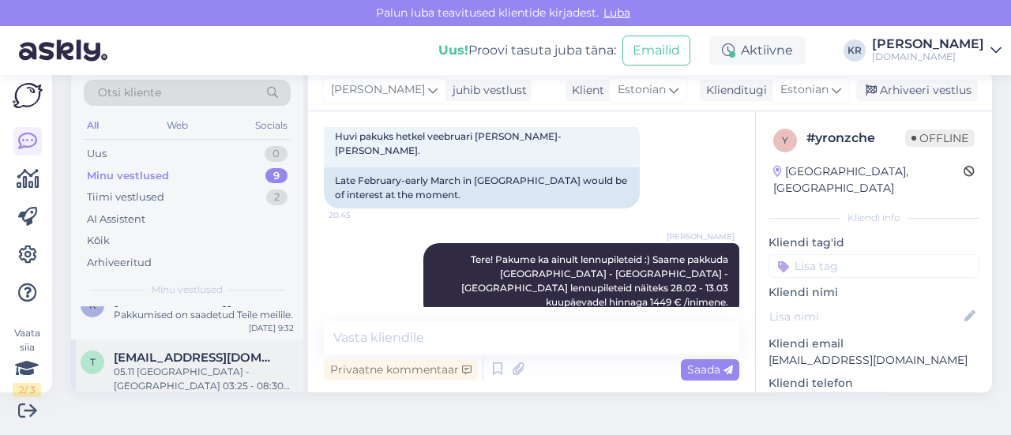
click at [216, 365] on span "[EMAIL_ADDRESS][DOMAIN_NAME]" at bounding box center [196, 358] width 164 height 14
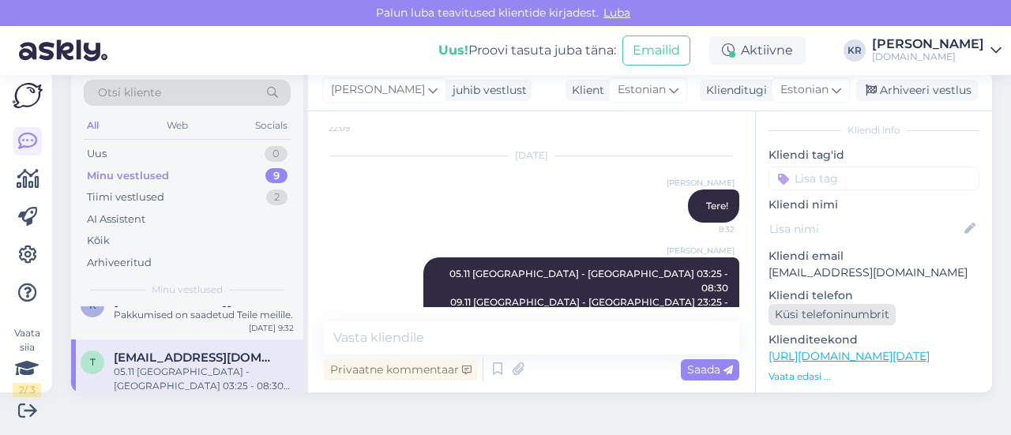
scroll to position [158, 0]
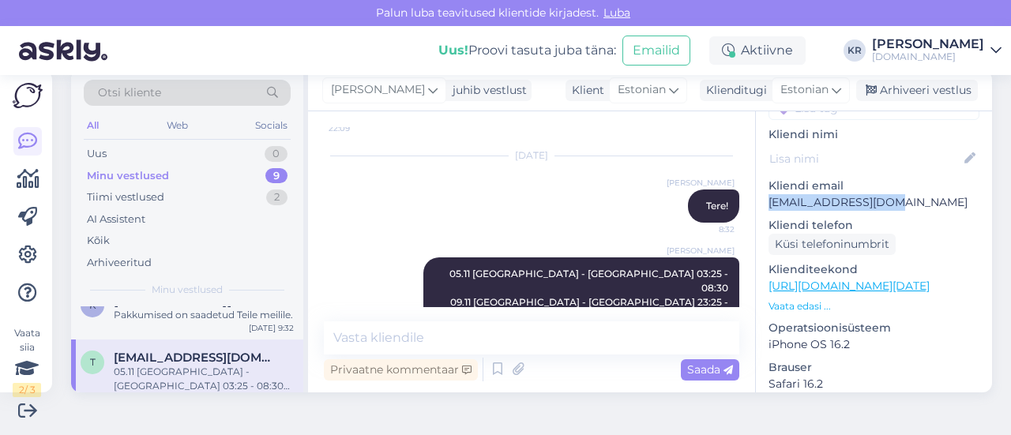
drag, startPoint x: 824, startPoint y: 194, endPoint x: 753, endPoint y: 193, distance: 70.3
click at [756, 193] on div "p # pyl7h48w Offline [GEOGRAPHIC_DATA], [GEOGRAPHIC_DATA] Kliendi info Kliendi …" at bounding box center [874, 286] width 236 height 666
copy p "[EMAIL_ADDRESS][DOMAIN_NAME]"
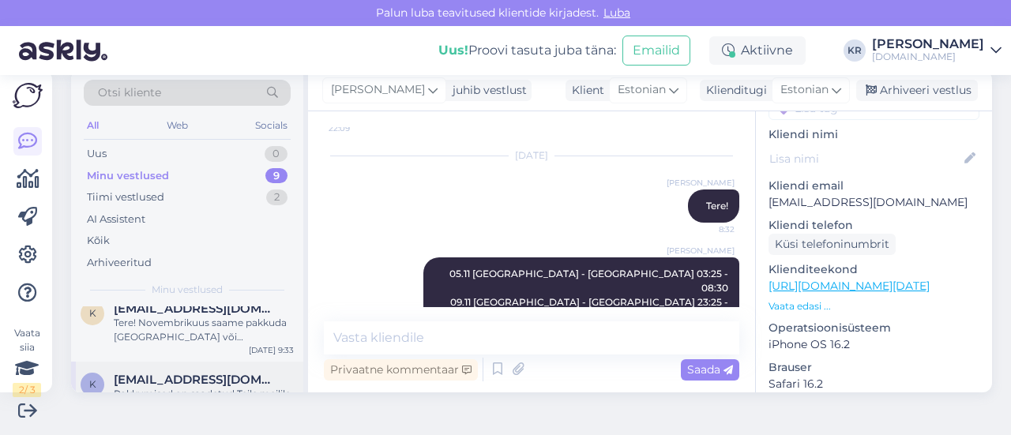
click at [220, 380] on span "[EMAIL_ADDRESS][DOMAIN_NAME]" at bounding box center [196, 380] width 164 height 14
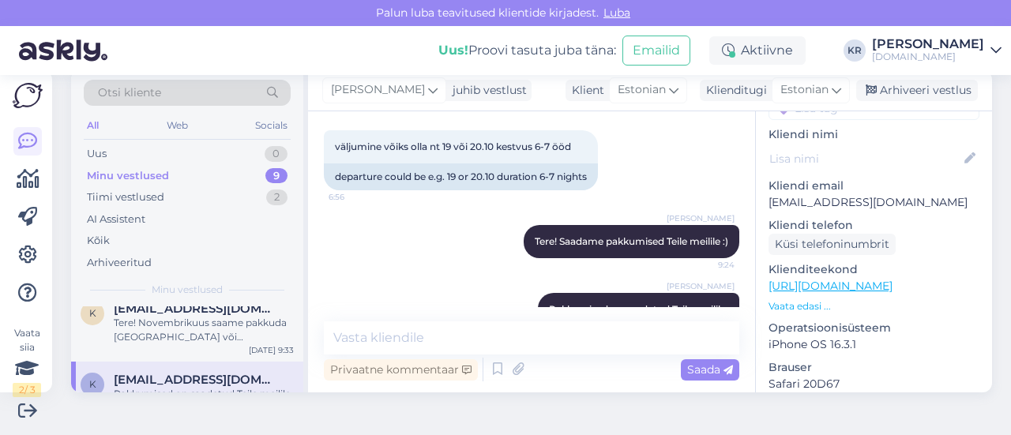
scroll to position [429, 0]
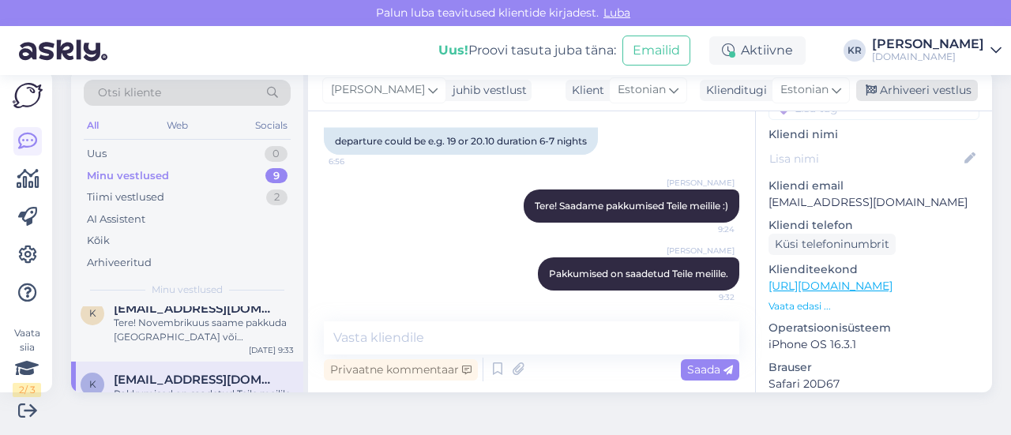
click at [917, 88] on div "Arhiveeri vestlus" at bounding box center [917, 90] width 122 height 21
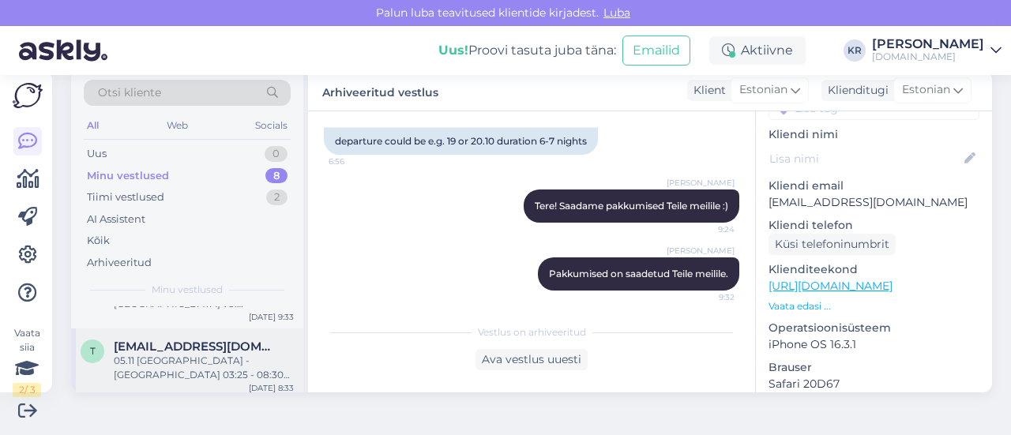
scroll to position [158, 0]
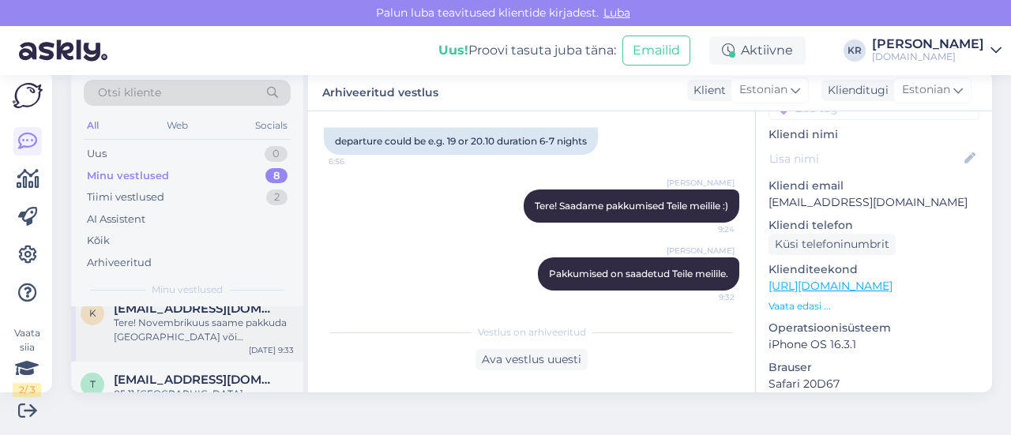
click at [215, 344] on div "k [EMAIL_ADDRESS][DOMAIN_NAME] Tere! Novembrikuus saame pakkuda [GEOGRAPHIC_DAT…" at bounding box center [187, 326] width 232 height 71
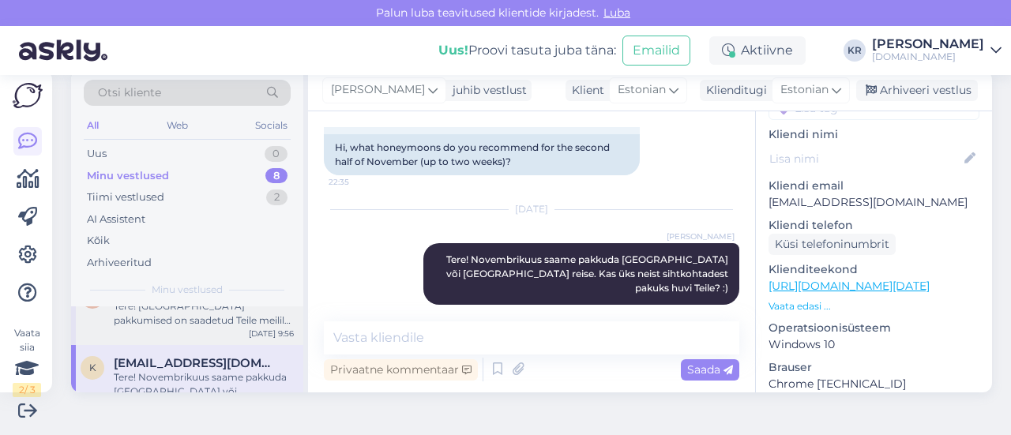
scroll to position [79, 0]
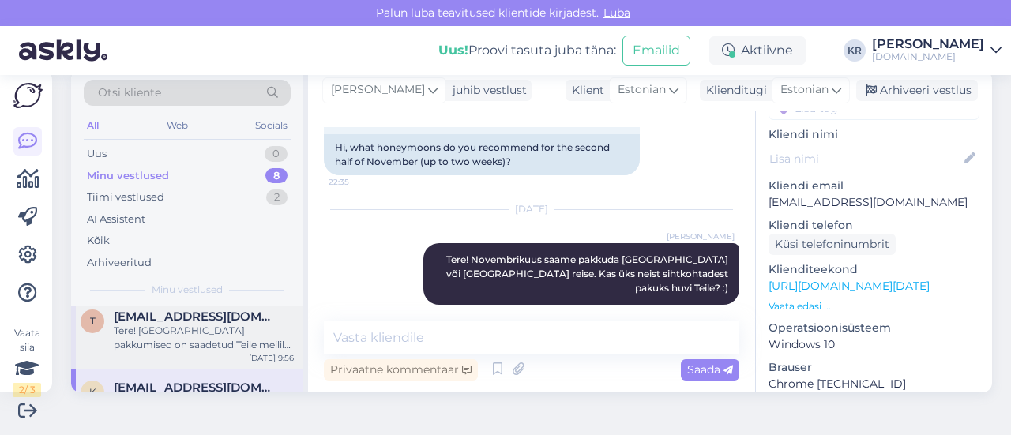
click at [219, 334] on div "Tere! [GEOGRAPHIC_DATA] pakkumised on saadetud Teile meilile :)" at bounding box center [204, 338] width 180 height 28
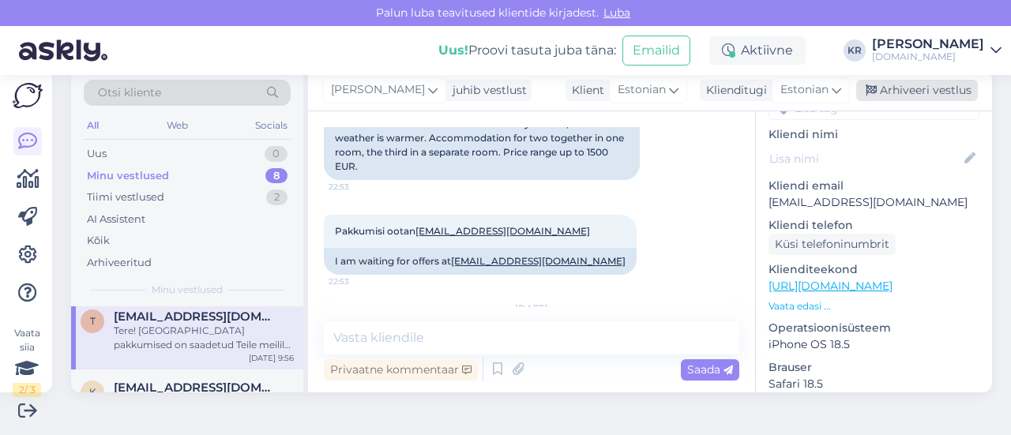
click at [889, 85] on div "Arhiveeri vestlus" at bounding box center [917, 90] width 122 height 21
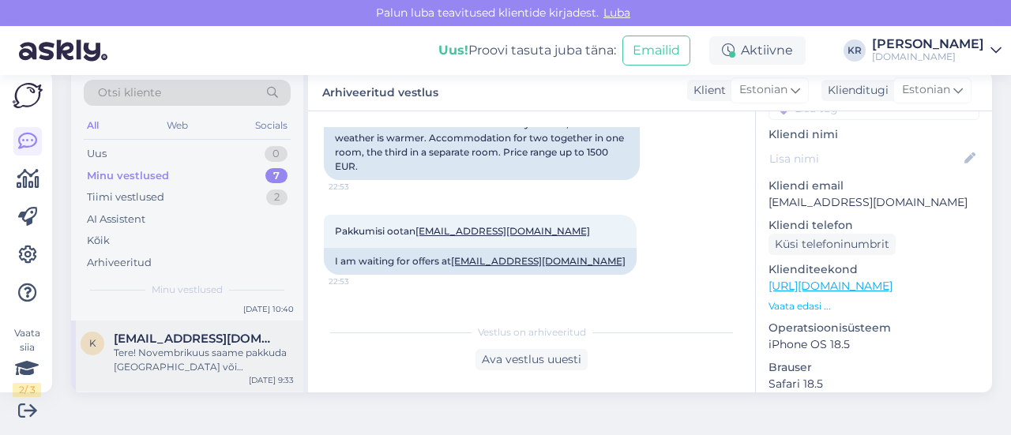
scroll to position [79, 0]
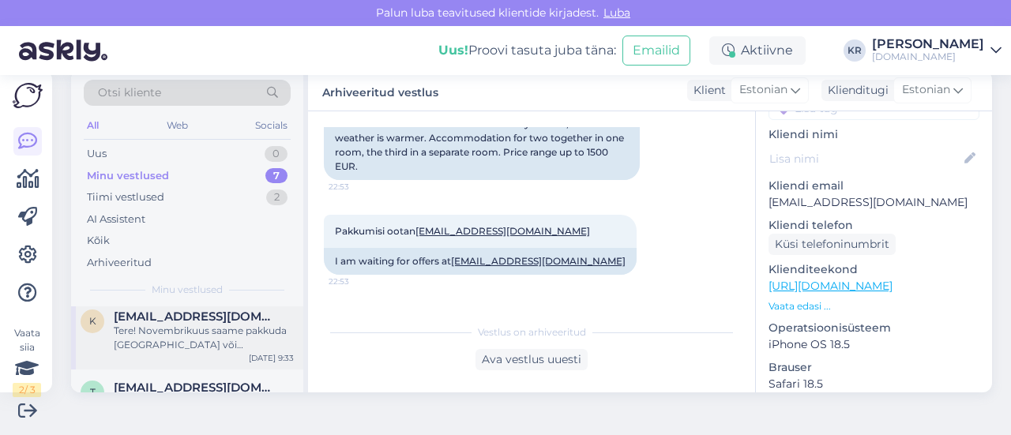
click at [242, 337] on div "Tere! Novembrikuus saame pakkuda [GEOGRAPHIC_DATA] või [GEOGRAPHIC_DATA] reise.…" at bounding box center [204, 338] width 180 height 28
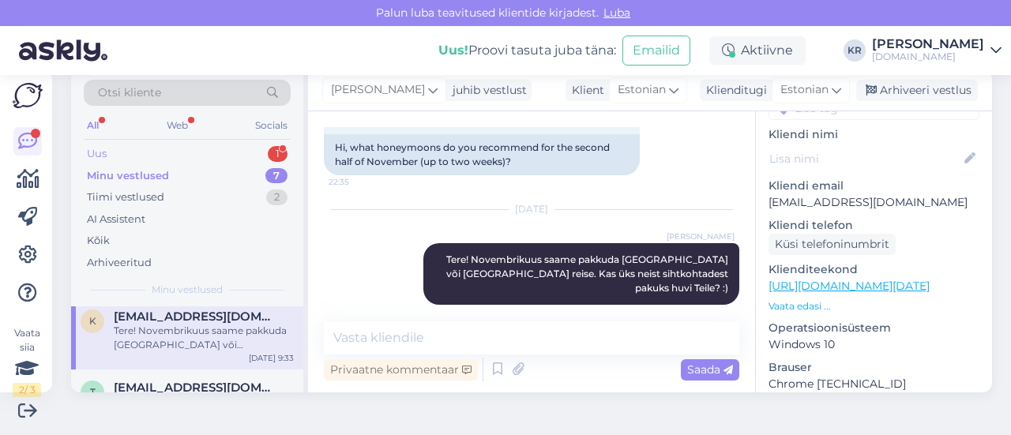
click at [163, 151] on div "Uus 1" at bounding box center [187, 154] width 207 height 22
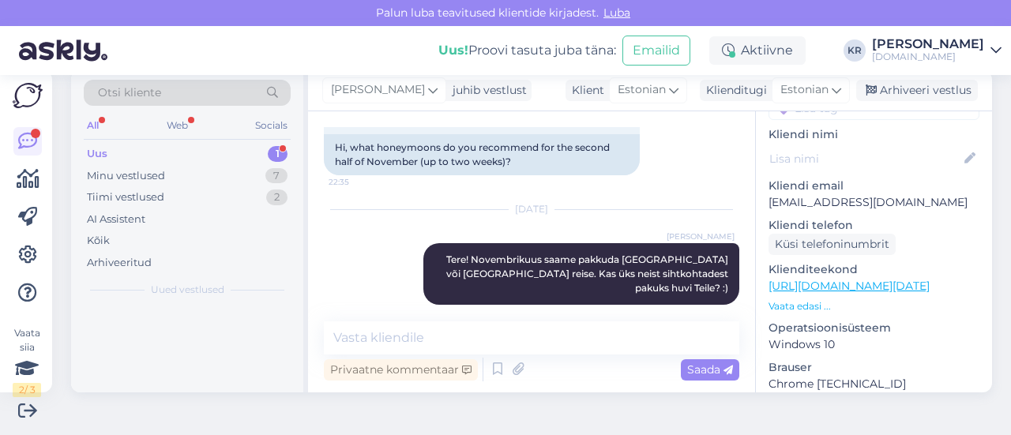
scroll to position [0, 0]
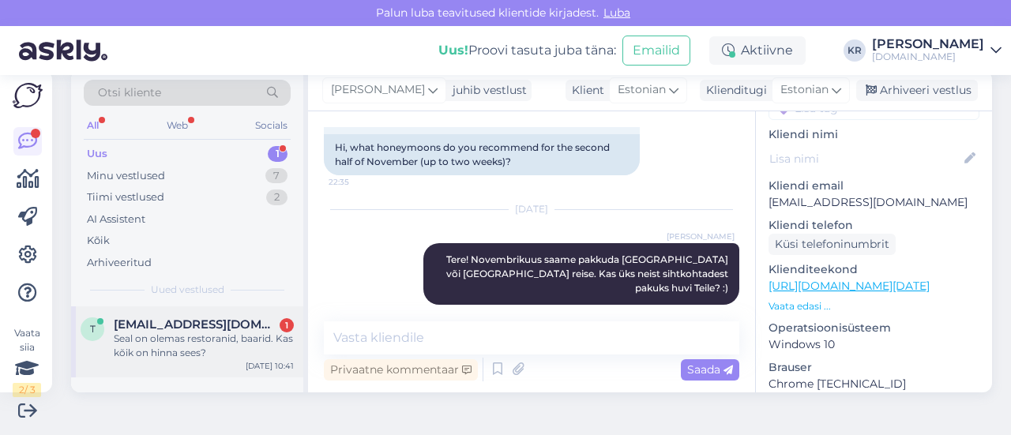
click at [210, 355] on div "Seal on olemas restoranid, baarid. Kas kõik on hinna sees?" at bounding box center [204, 346] width 180 height 28
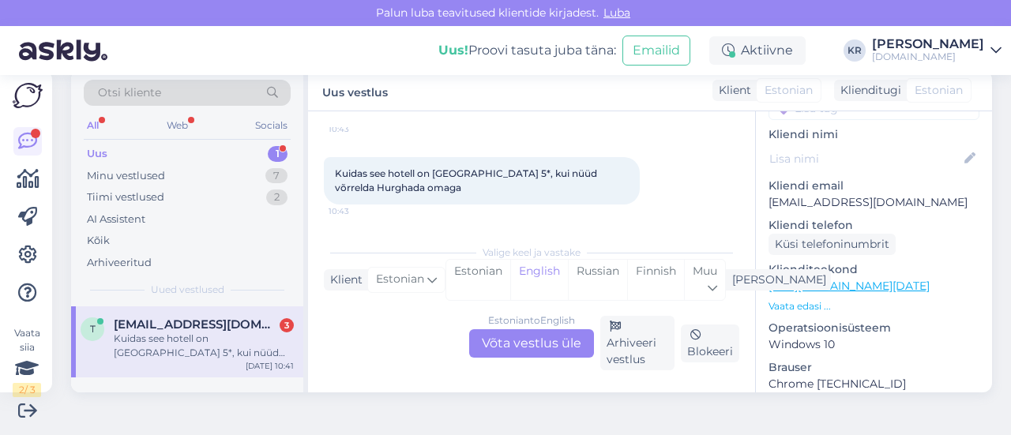
scroll to position [2874, 0]
drag, startPoint x: 855, startPoint y: 190, endPoint x: 765, endPoint y: 186, distance: 90.1
click at [756, 182] on div "e # ekquwrm8 Online [GEOGRAPHIC_DATA], [GEOGRAPHIC_DATA] info Kliendi tag'id Kl…" at bounding box center [874, 286] width 236 height 666
copy p "[EMAIL_ADDRESS][DOMAIN_NAME]"
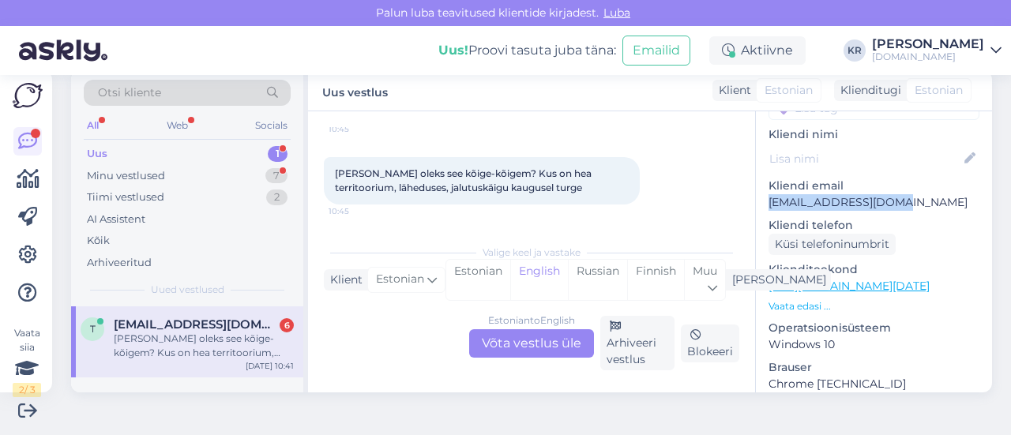
scroll to position [3121, 0]
click at [551, 342] on div "Estonian to English Võta vestlus üle" at bounding box center [531, 343] width 125 height 28
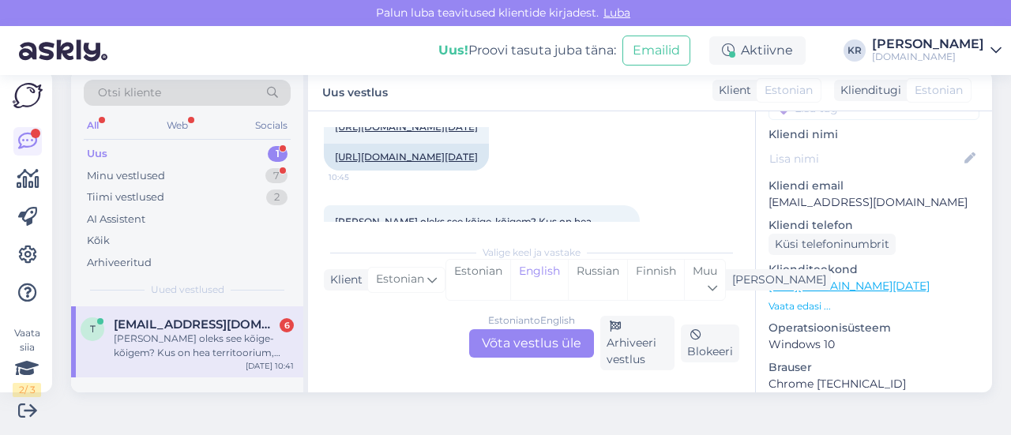
scroll to position [3316, 0]
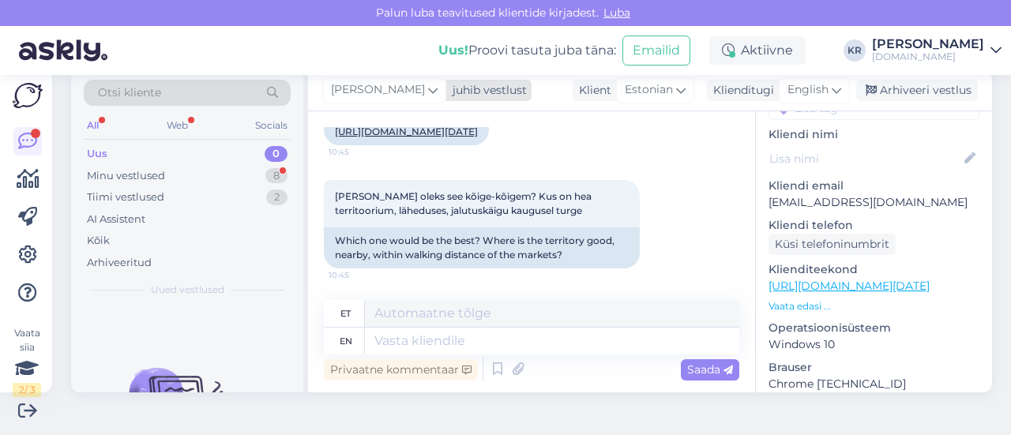
click at [380, 89] on span "[PERSON_NAME]" at bounding box center [378, 89] width 94 height 17
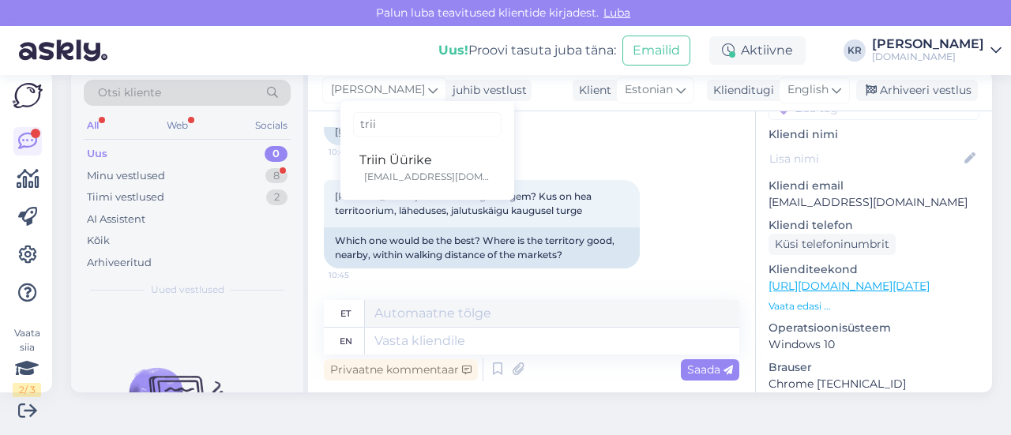
type input "triin"
drag, startPoint x: 366, startPoint y: 122, endPoint x: 323, endPoint y: 129, distance: 44.0
click at [340, 129] on div "triin Triin Üürike [EMAIL_ADDRESS][DOMAIN_NAME]" at bounding box center [427, 150] width 174 height 99
type input "tri"
click at [641, 169] on div "[PERSON_NAME] oleks see kõige-kõigem? Kus on hea territoorium, läheduses, jalut…" at bounding box center [531, 224] width 415 height 123
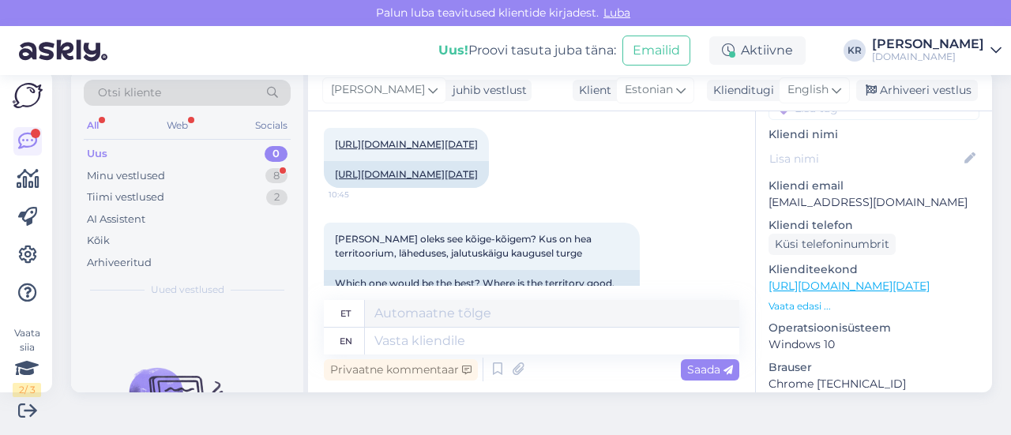
scroll to position [3079, 0]
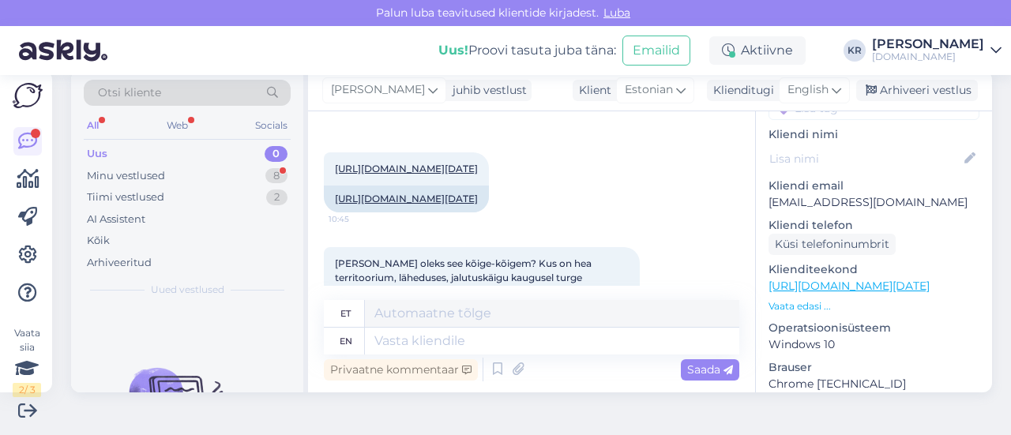
click at [487, 80] on link "[URL][DOMAIN_NAME][DATE]" at bounding box center [439, 74] width 143 height 12
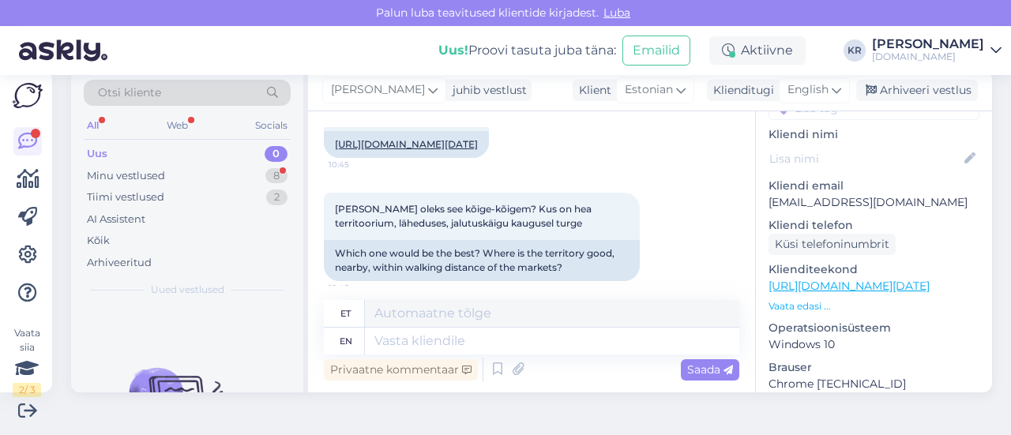
scroll to position [3158, 0]
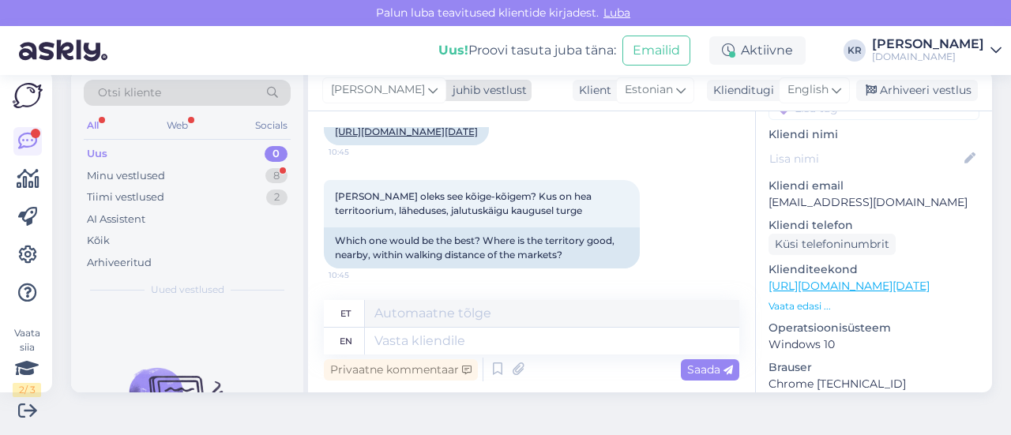
click at [376, 92] on span "[PERSON_NAME]" at bounding box center [378, 89] width 94 height 17
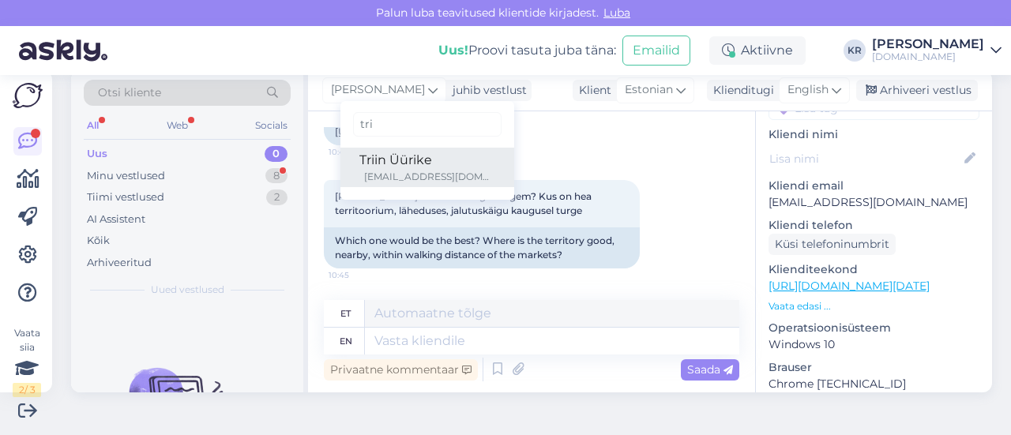
click at [371, 163] on div "Triin Üürike" at bounding box center [427, 160] width 136 height 19
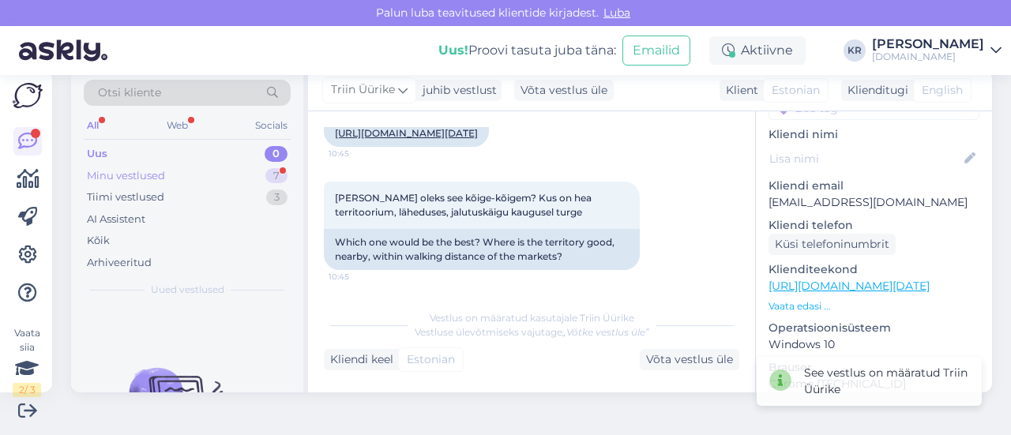
click at [194, 182] on div "Minu vestlused 7" at bounding box center [187, 176] width 207 height 22
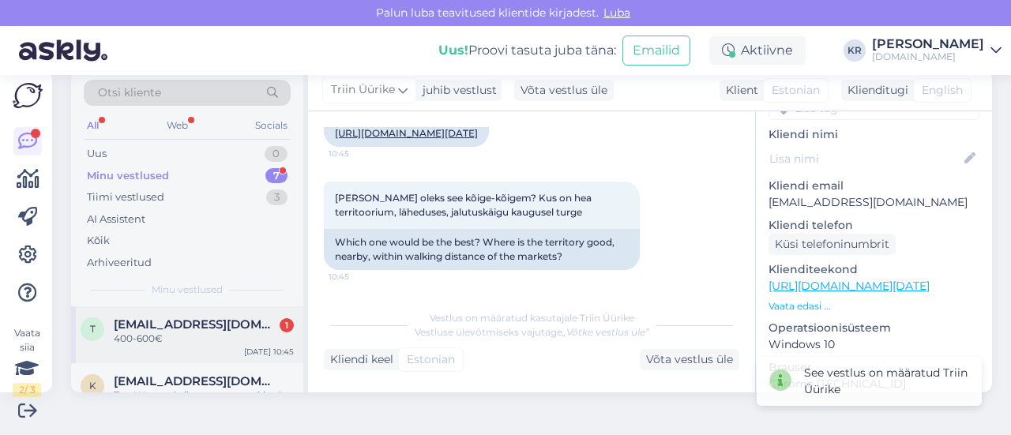
click at [193, 333] on div "400-600€" at bounding box center [204, 339] width 180 height 14
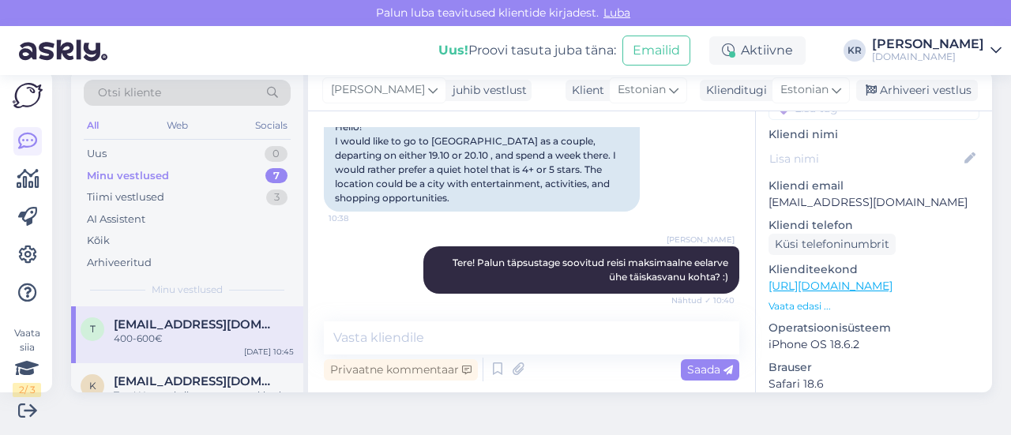
scroll to position [244, 0]
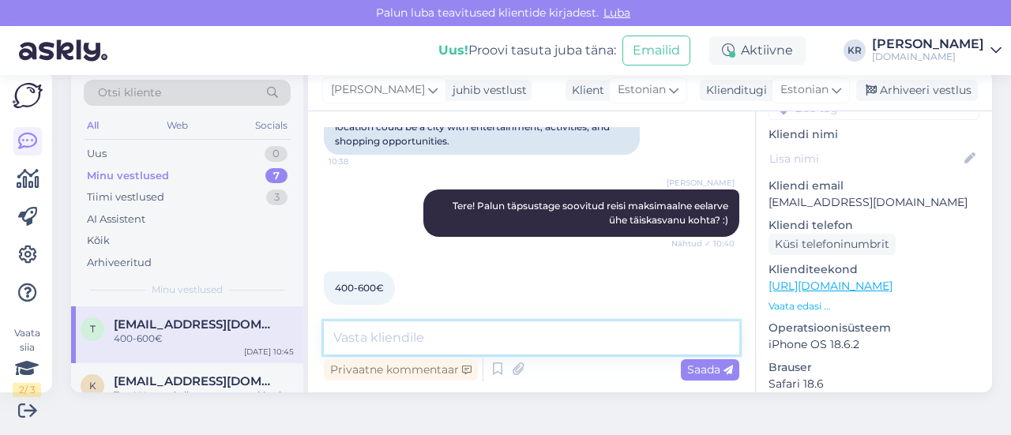
click at [441, 329] on textarea at bounding box center [531, 337] width 415 height 33
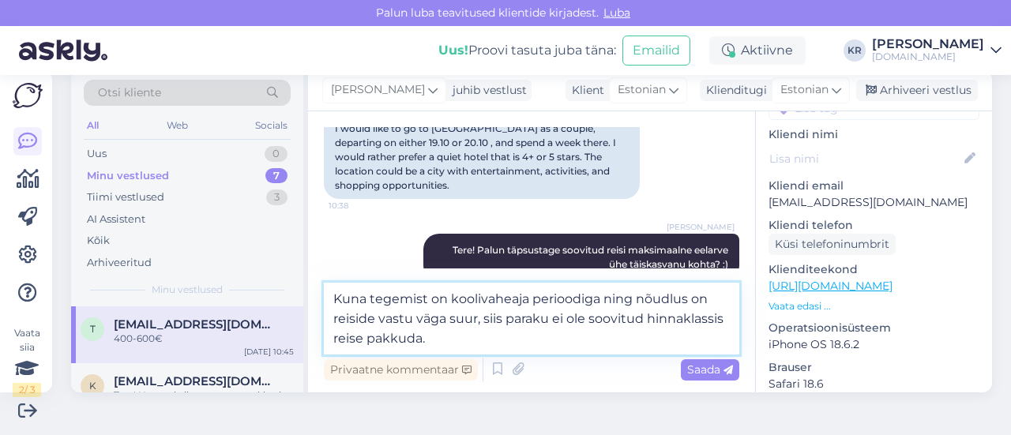
scroll to position [7, 0]
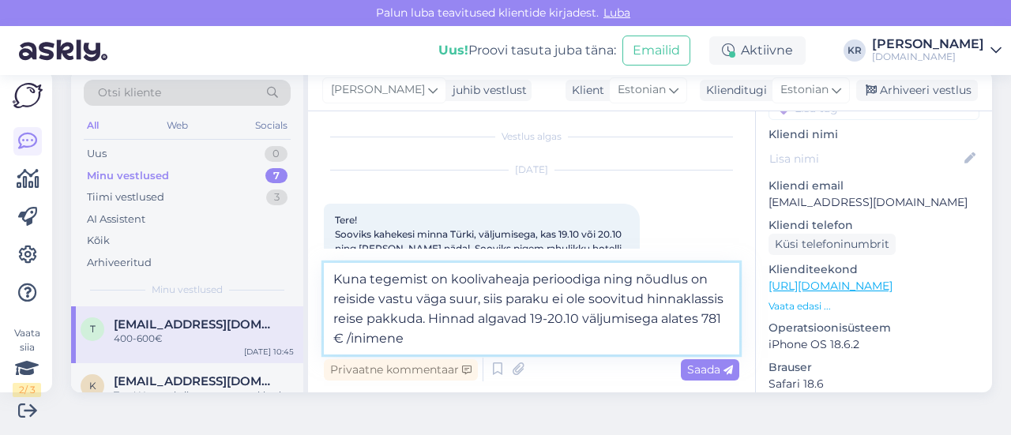
type textarea "Kuna tegemist on koolivaheaja perioodiga ning nõudlus on reiside vastu väga suu…"
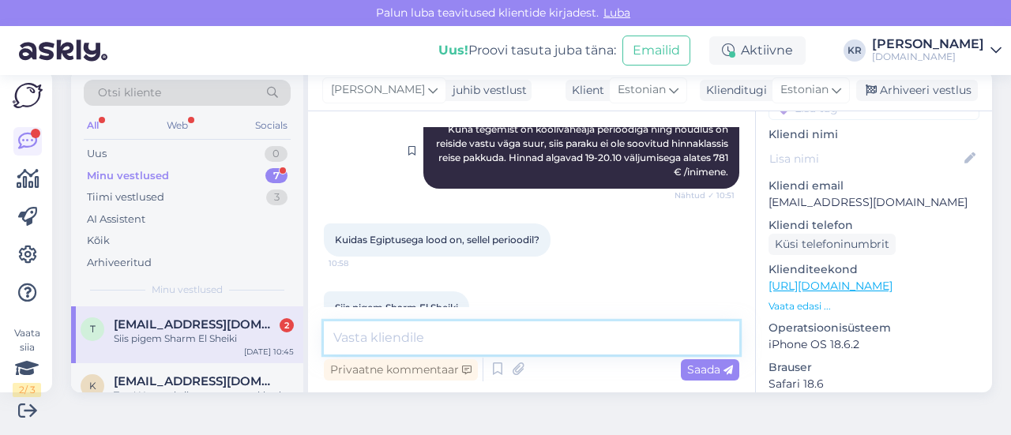
scroll to position [490, 0]
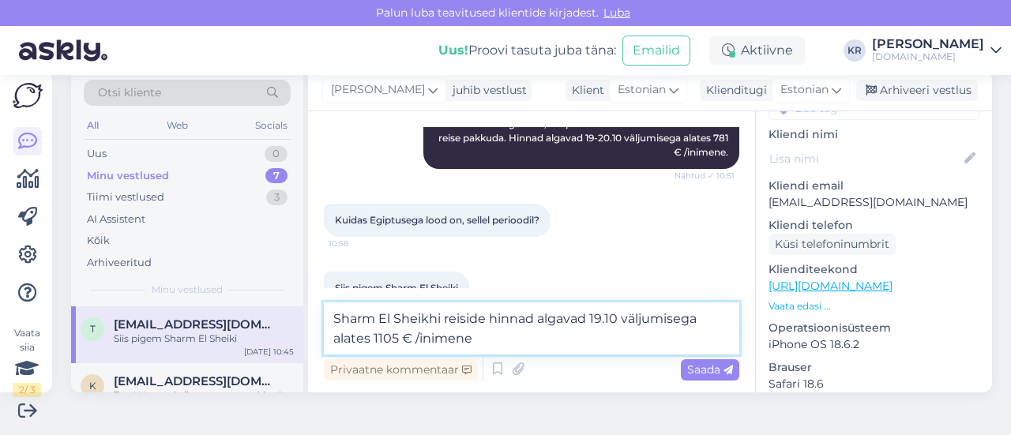
type textarea "Sharm El Sheikhi reiside hinnad algavad 19.10 väljumisega alates 1105 € /inimen…"
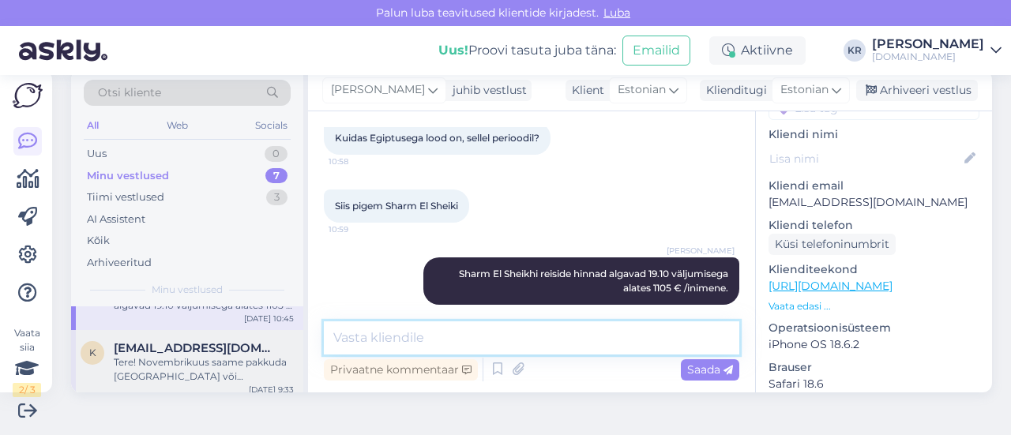
scroll to position [79, 0]
